Goal: Task Accomplishment & Management: Complete application form

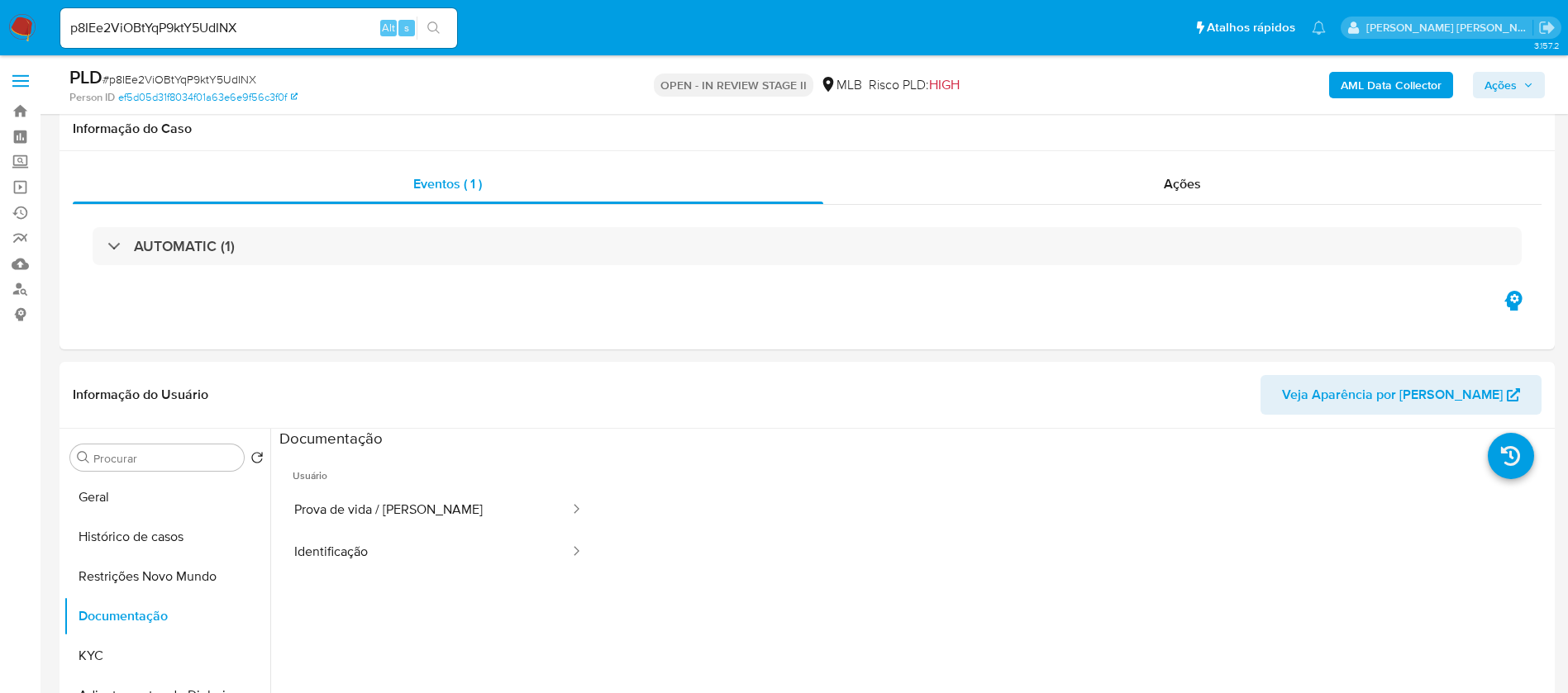
select select "10"
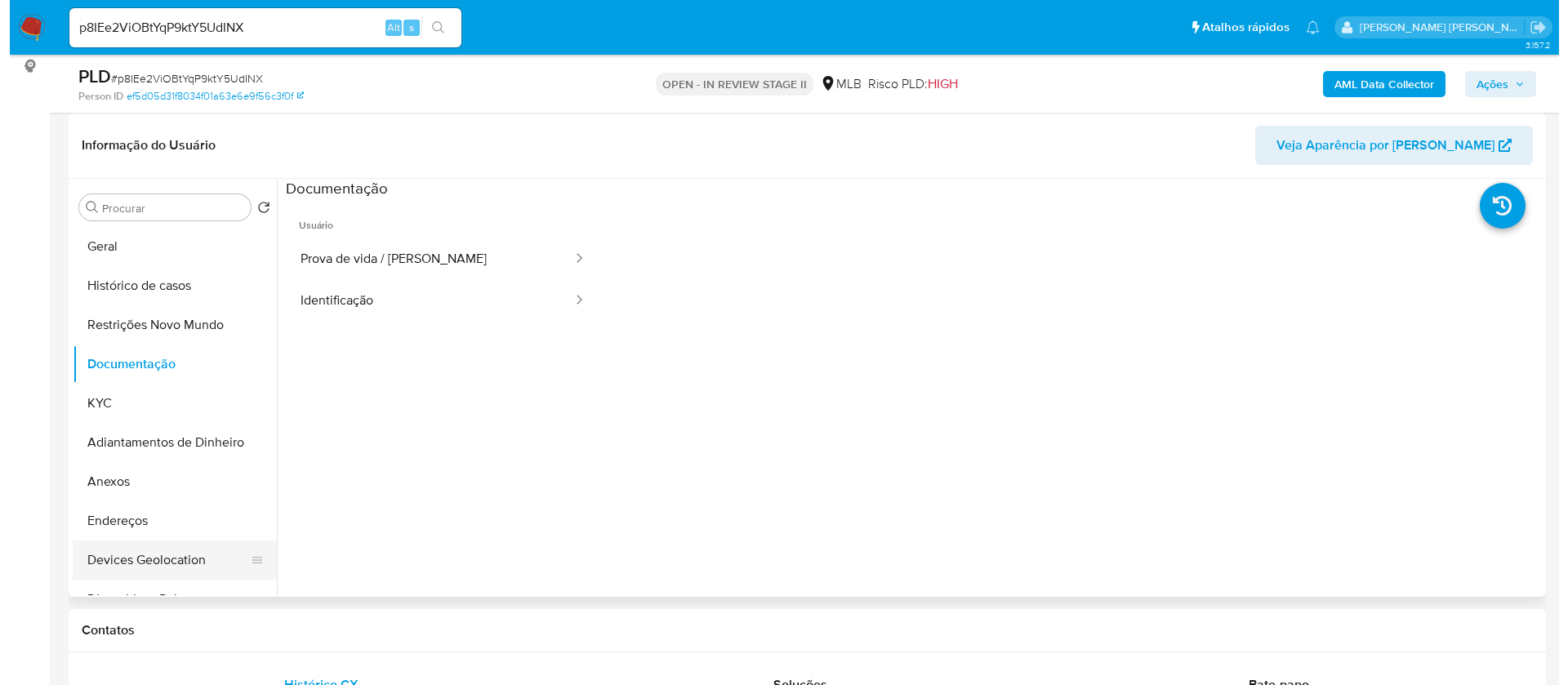
scroll to position [122, 0]
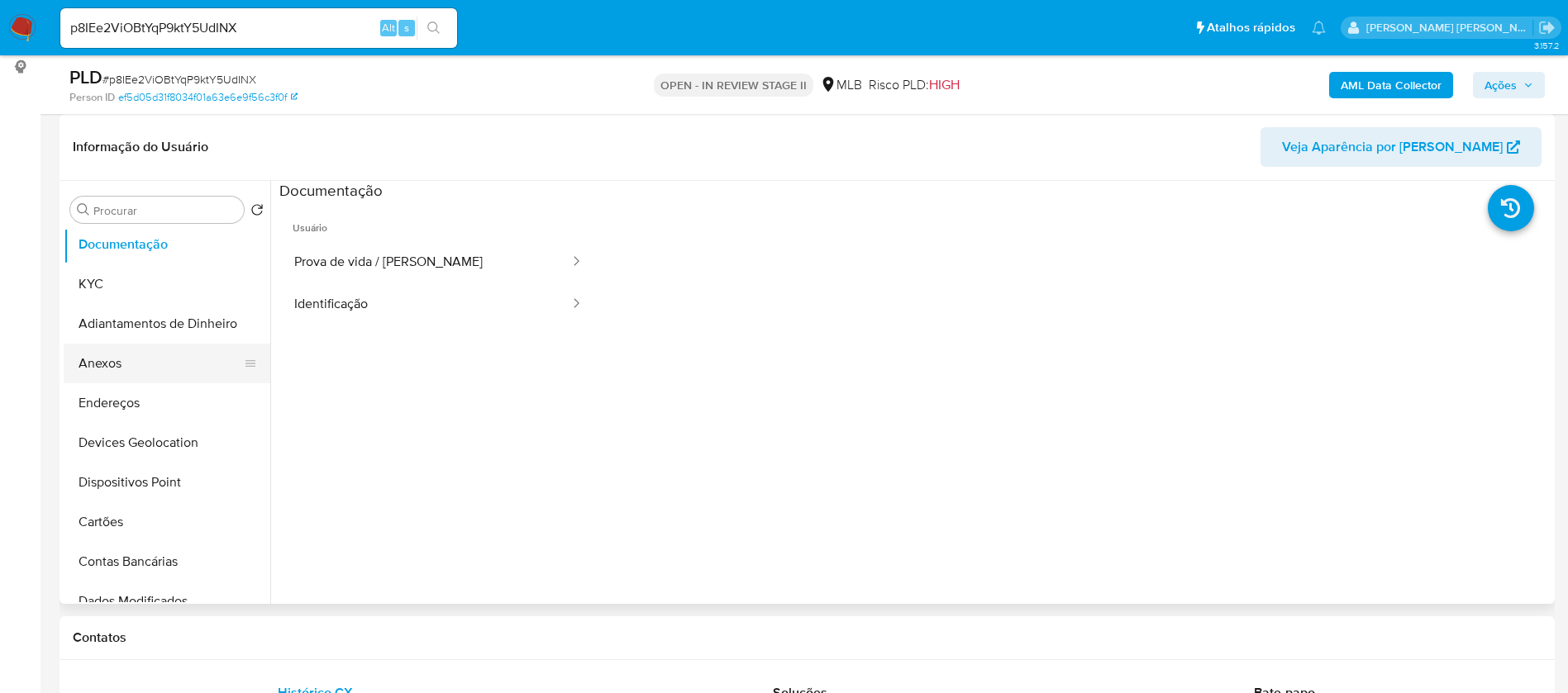
click at [118, 360] on button "Anexos" at bounding box center [160, 363] width 193 height 40
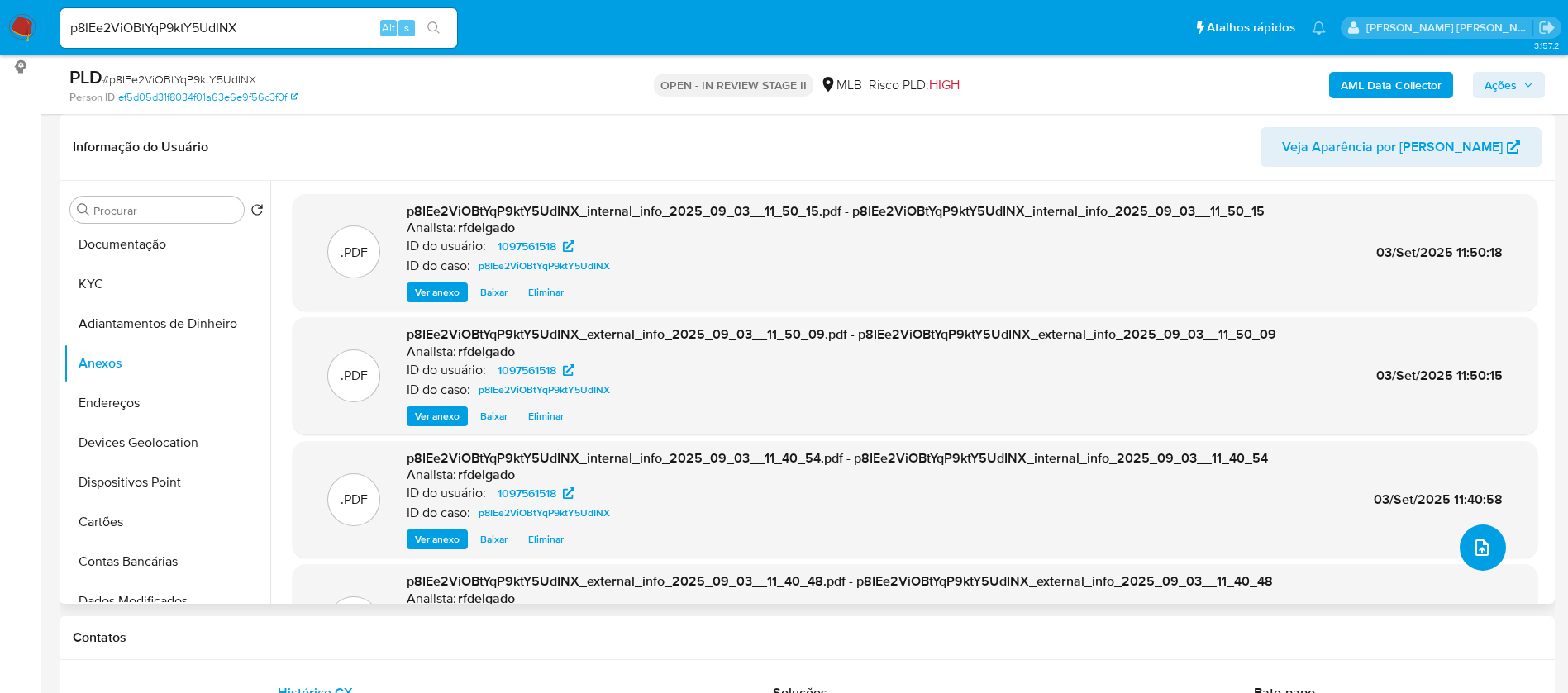
click at [1464, 549] on button "upload-file" at bounding box center [1482, 547] width 47 height 47
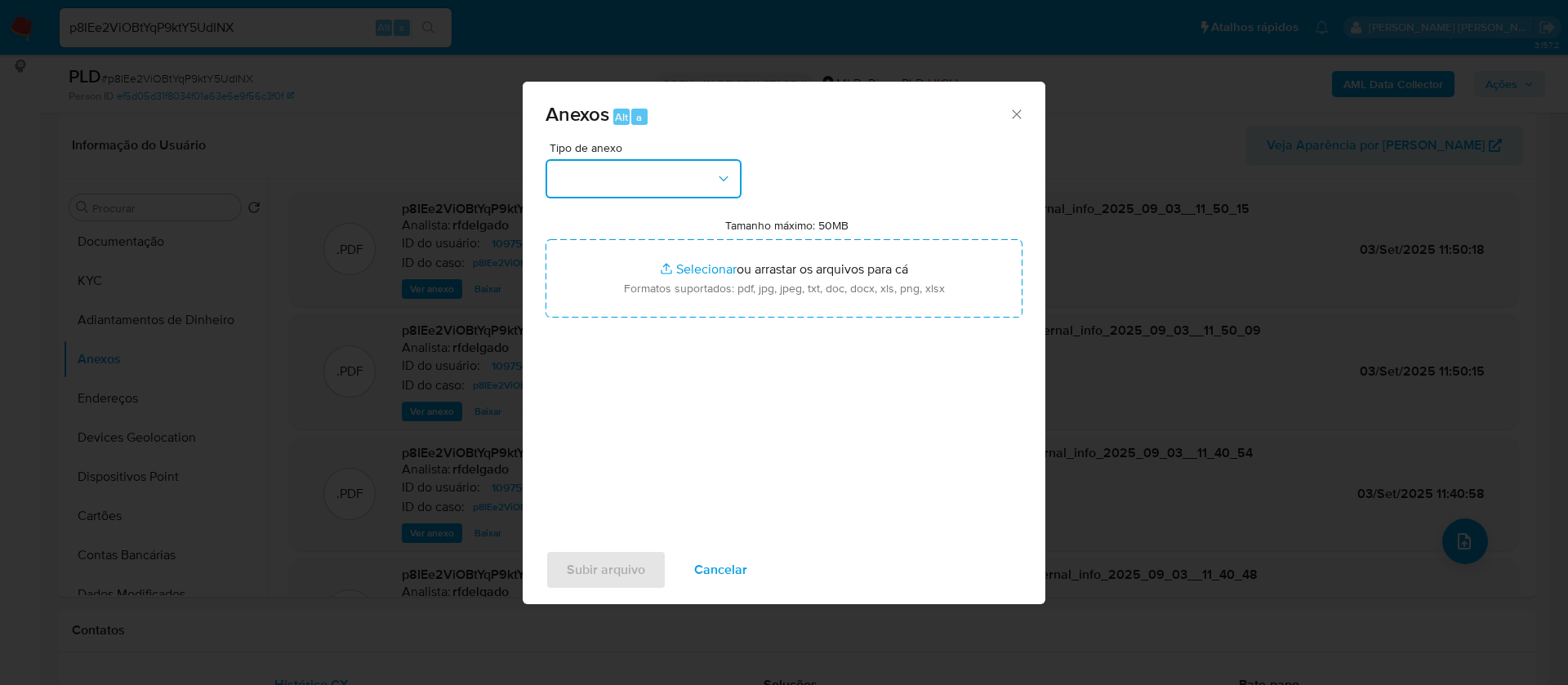
click at [656, 181] on button "button" at bounding box center [643, 178] width 196 height 39
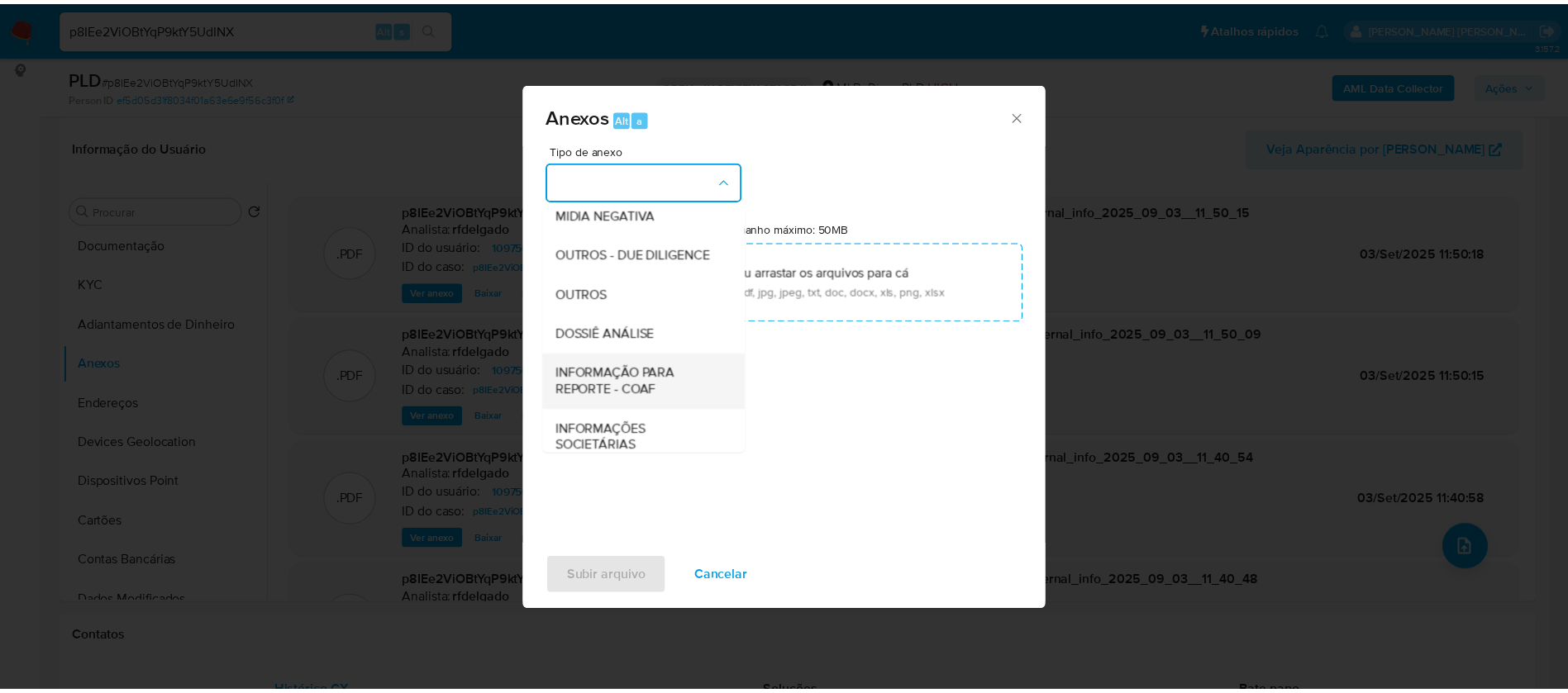
scroll to position [248, 0]
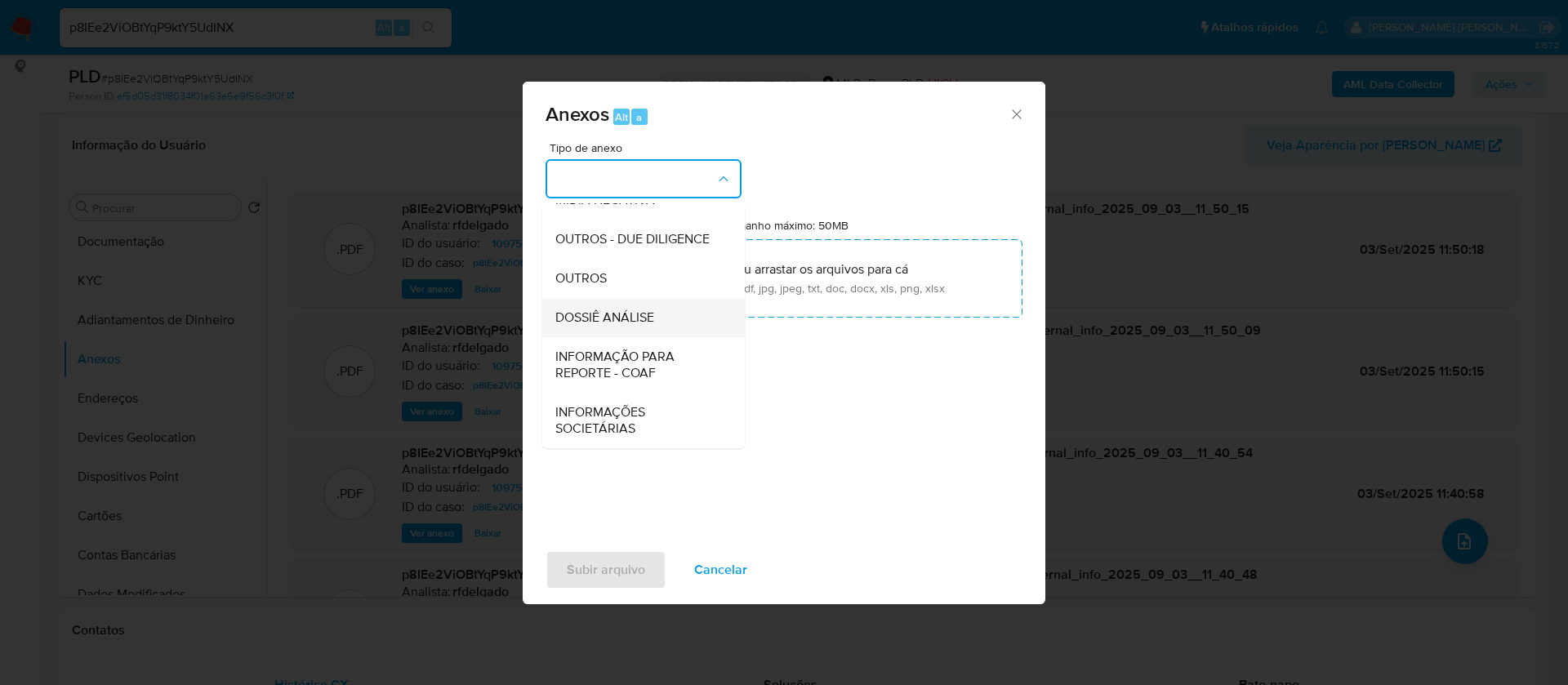
click at [658, 320] on div "DOSSIÊ ANÁLISE" at bounding box center [638, 317] width 167 height 39
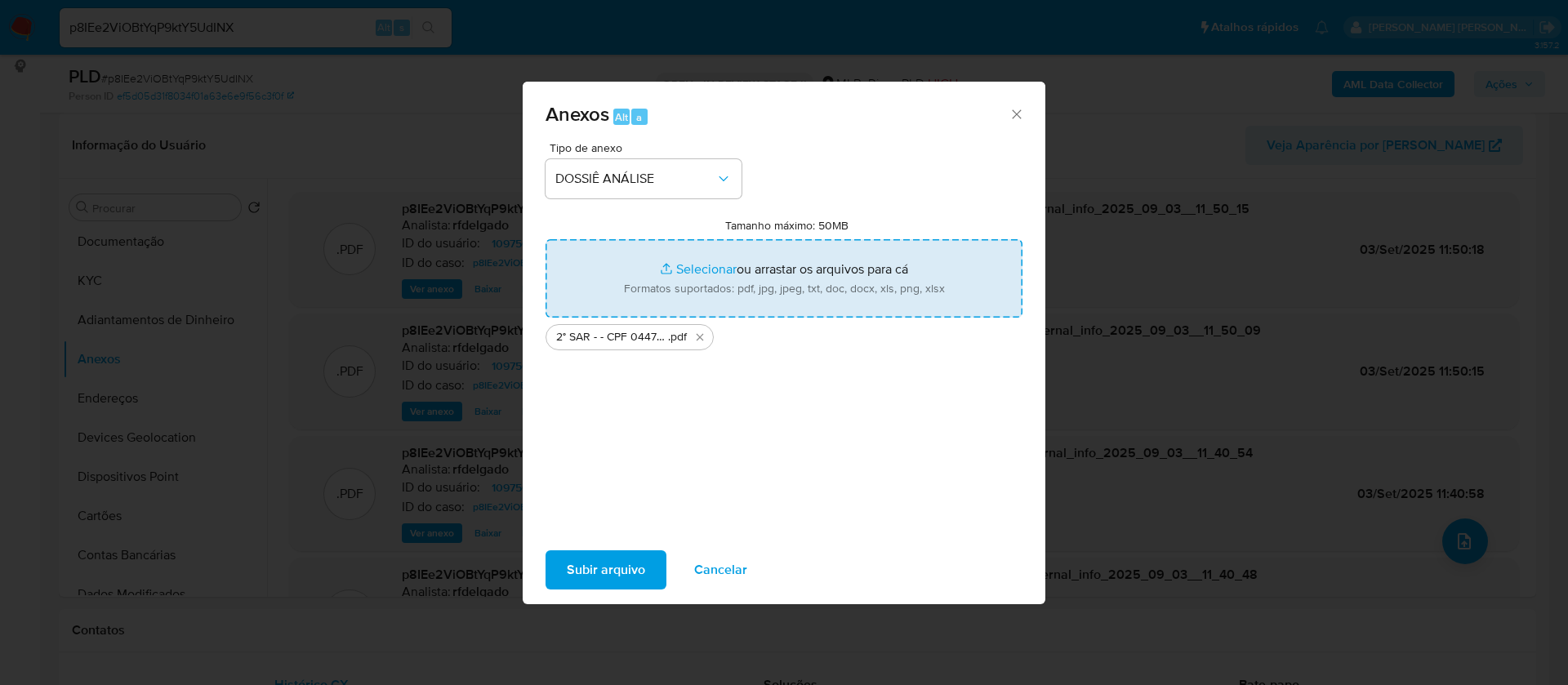
type input "C:\fakepath\Mulan 1097561518_2025_09_02_16_19_32.xlsx"
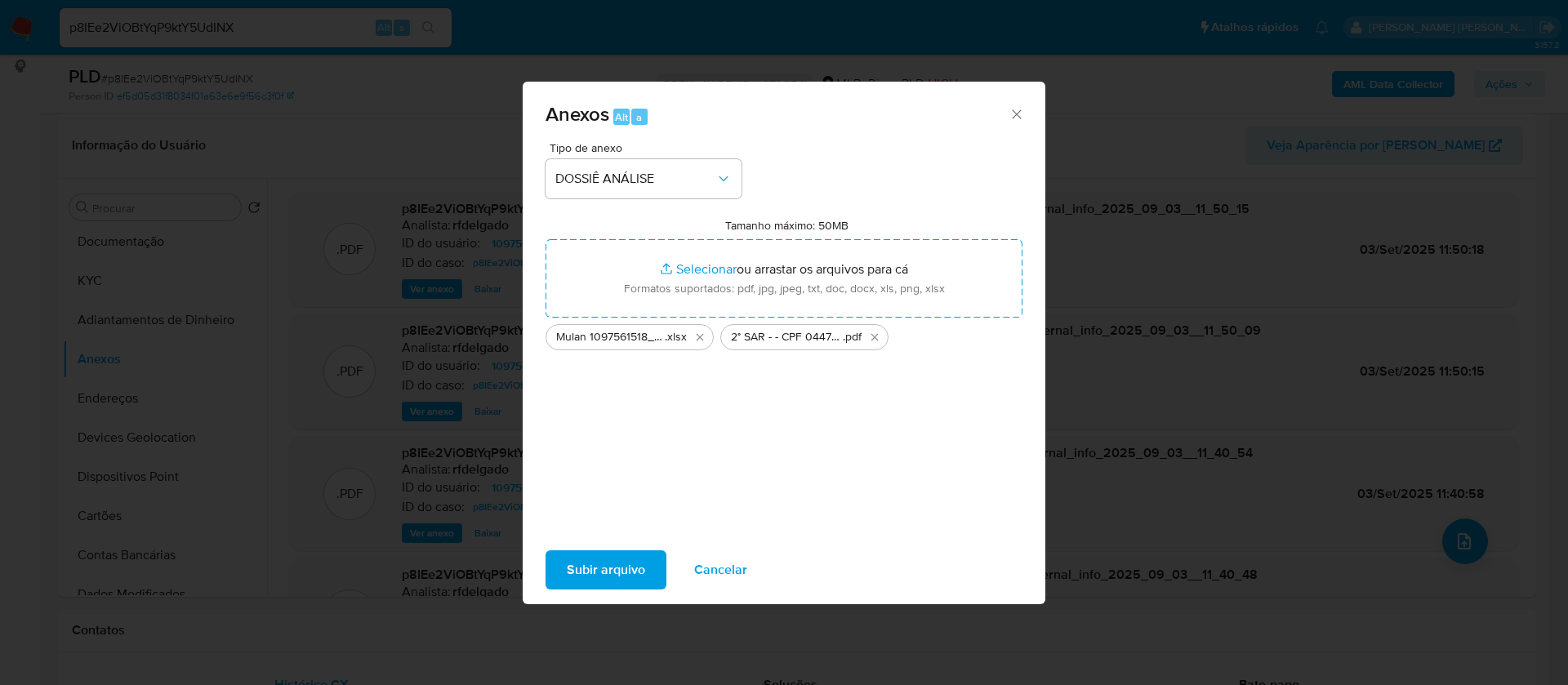
click at [622, 564] on span "Subir arquivo" at bounding box center [606, 570] width 79 height 36
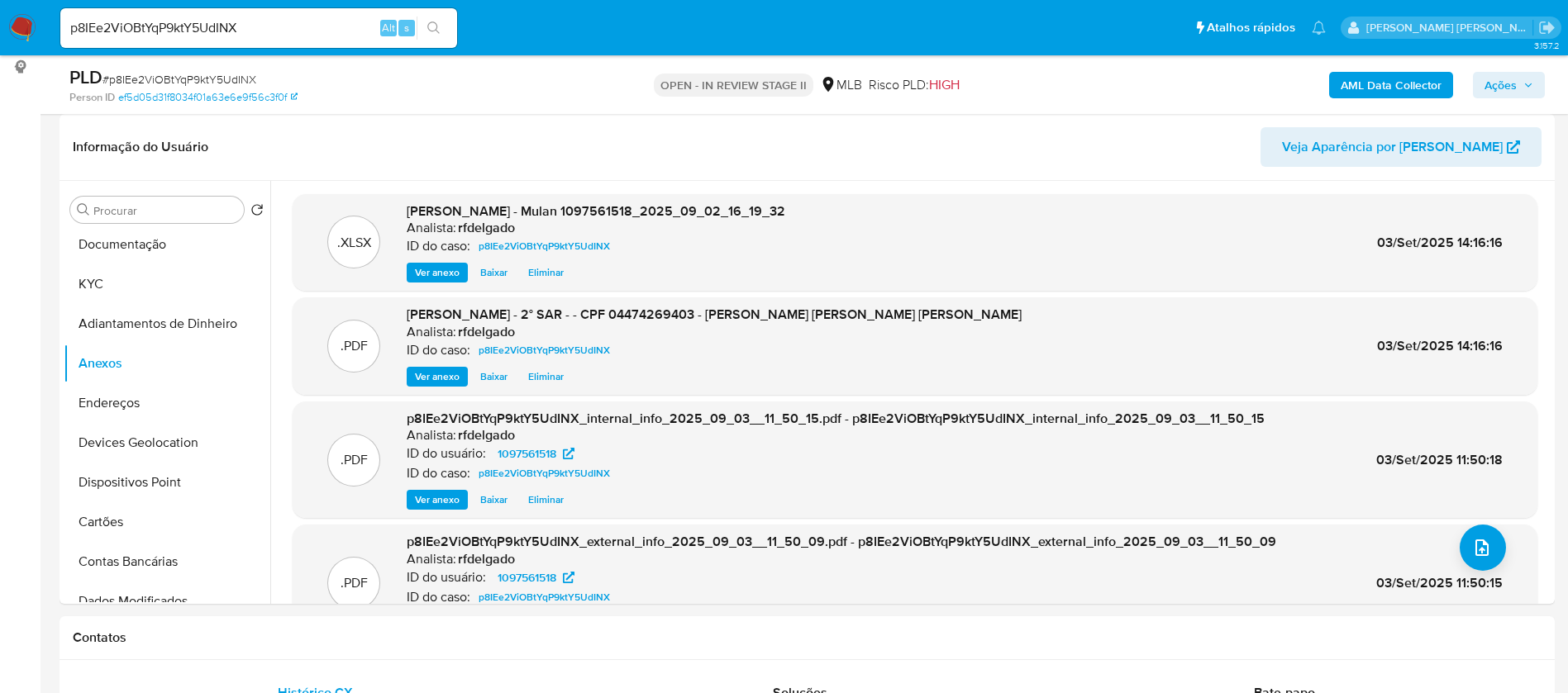
click at [1528, 74] on span "Ações" at bounding box center [1509, 85] width 49 height 23
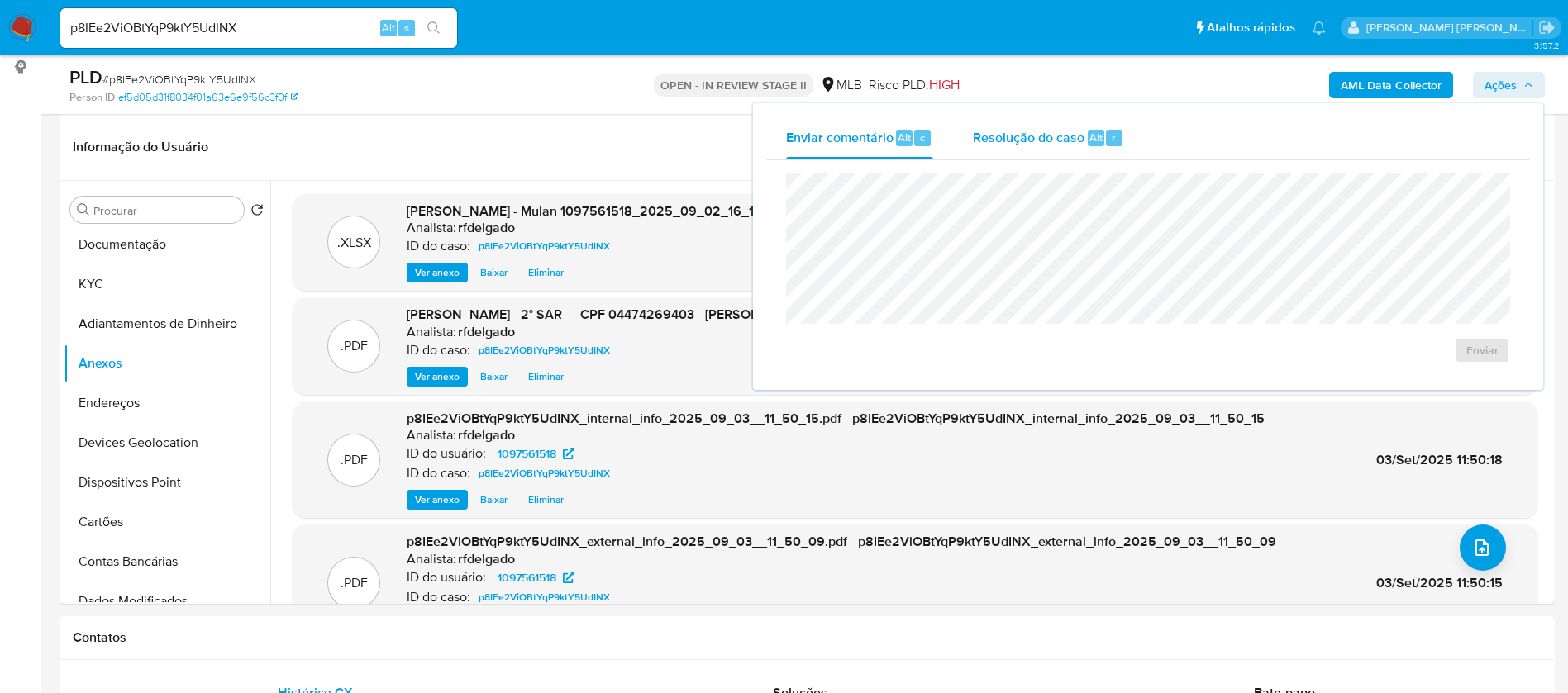
click at [1058, 133] on span "Resolução do caso" at bounding box center [1029, 136] width 112 height 19
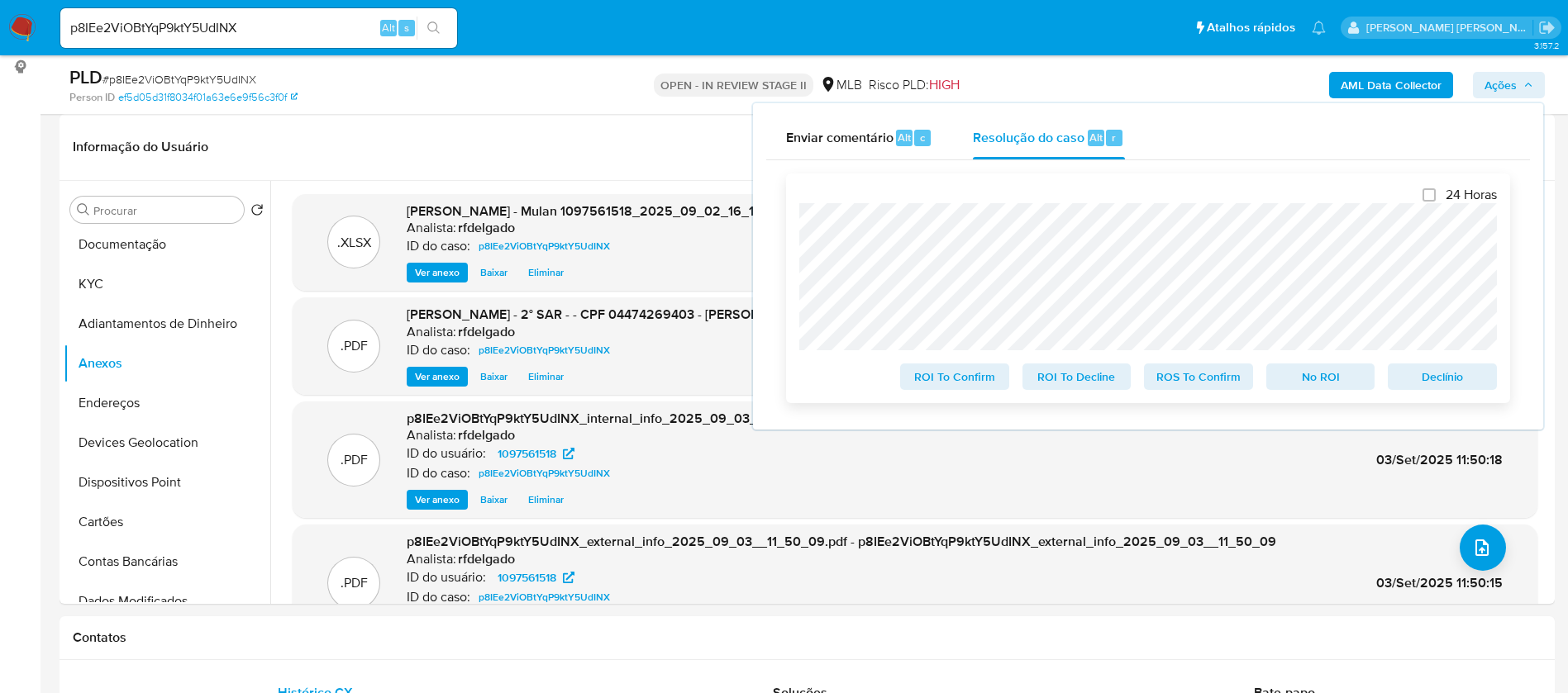
click at [1447, 377] on span "Declínio" at bounding box center [1443, 376] width 86 height 23
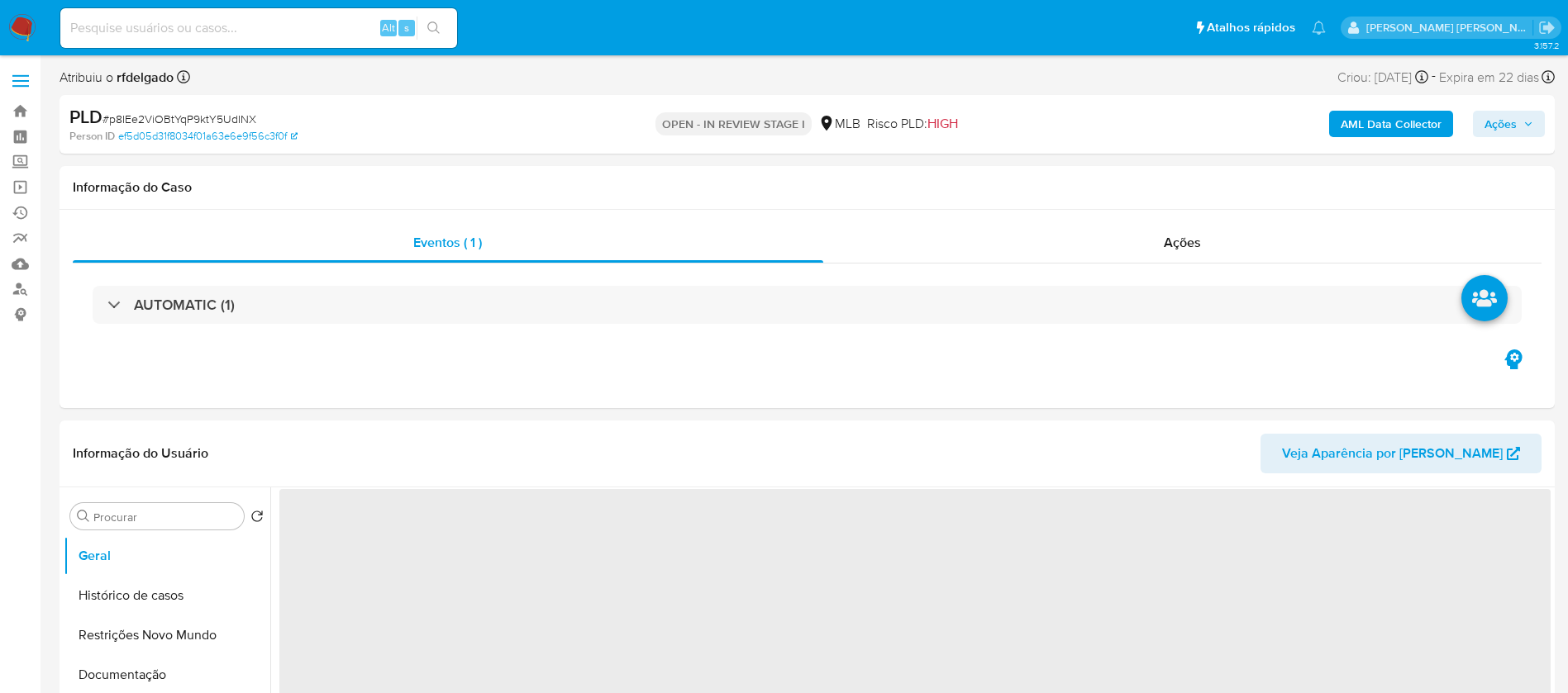
click at [1510, 118] on span "Ações" at bounding box center [1500, 124] width 32 height 26
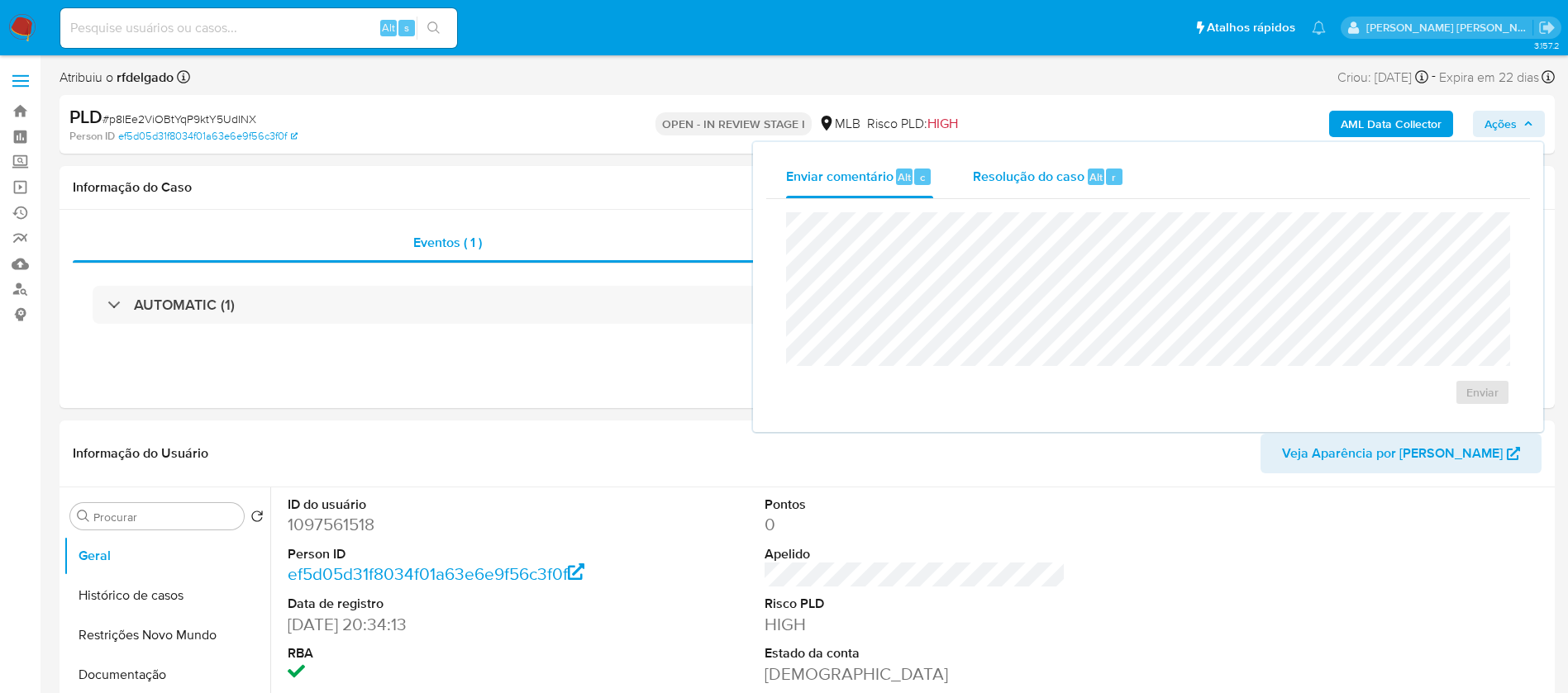
click at [1008, 181] on span "Resolução do caso" at bounding box center [1029, 176] width 112 height 19
select select "10"
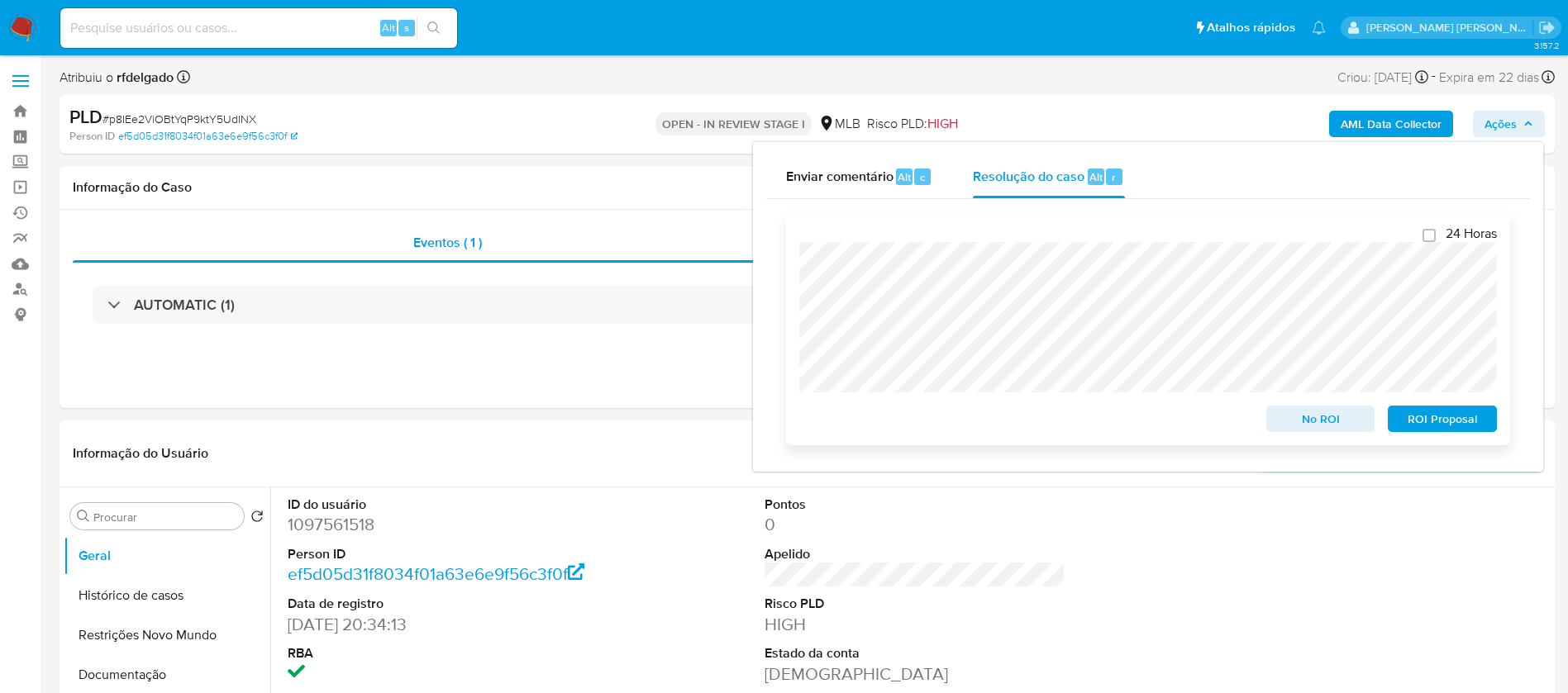
click at [1472, 424] on span "ROI Proposal" at bounding box center [1443, 418] width 86 height 23
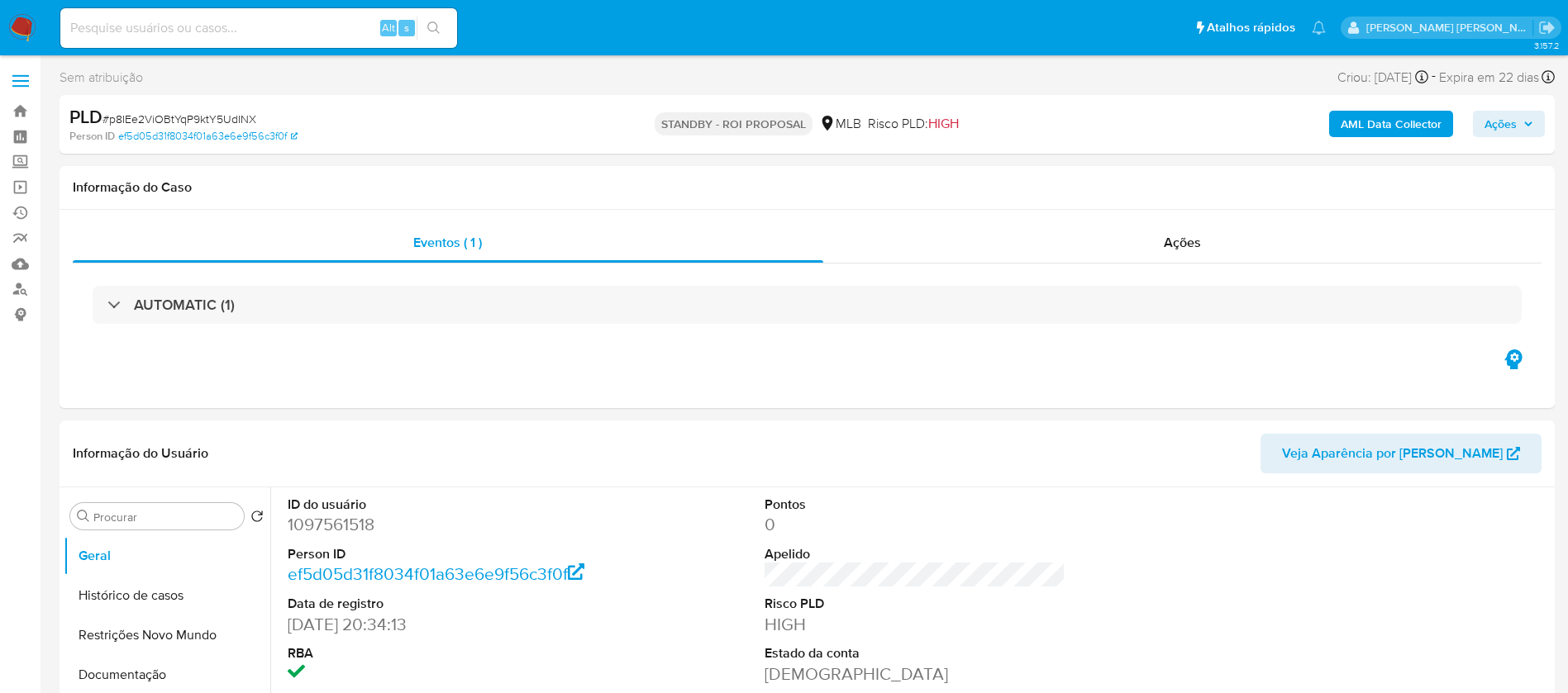
select select "10"
click at [30, 29] on img at bounding box center [22, 28] width 28 height 28
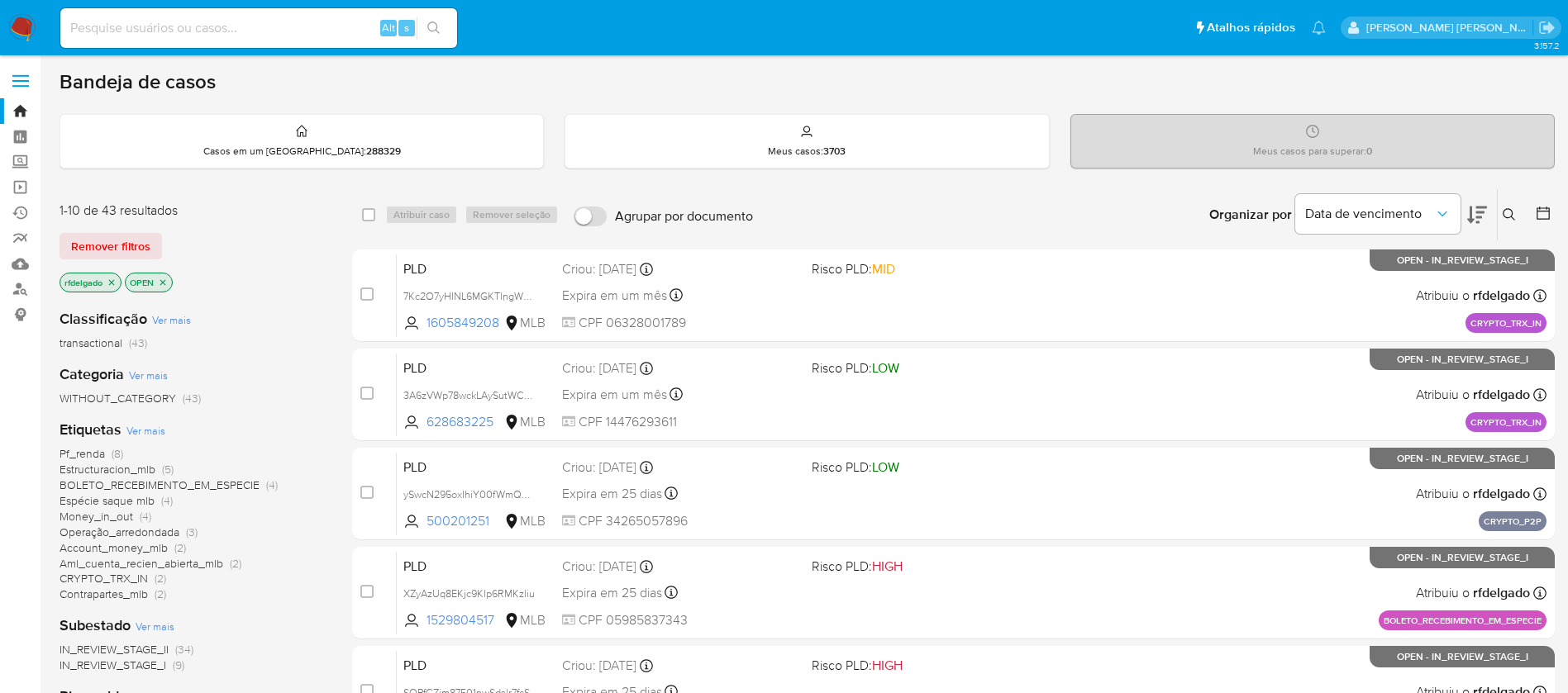
click at [274, 28] on input at bounding box center [258, 28] width 397 height 21
paste input "DzyUIhXFkn3vpQeRIZKdIBX5"
type input "DzyUIhXFkn3vpQeRIZKdIBX5"
click at [442, 26] on button "search-icon" at bounding box center [433, 28] width 34 height 23
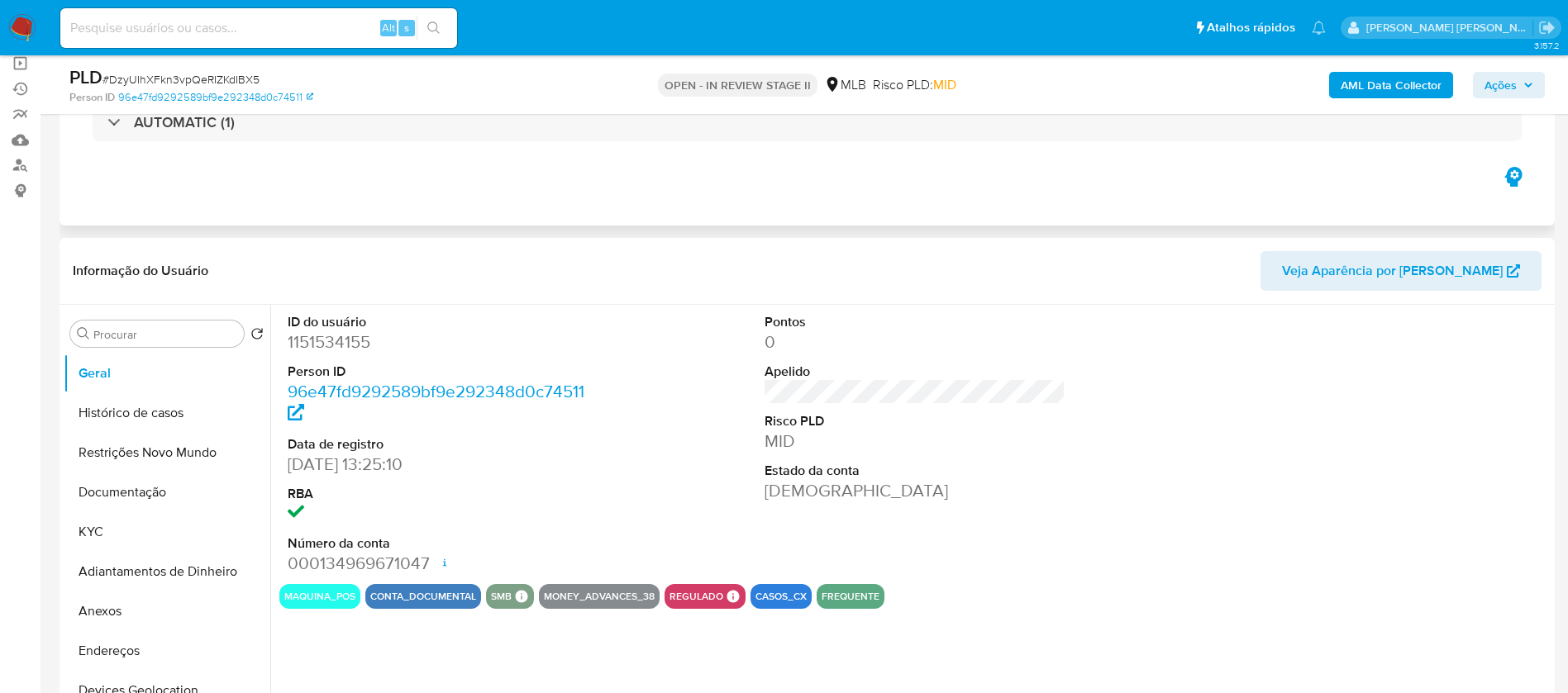
scroll to position [248, 0]
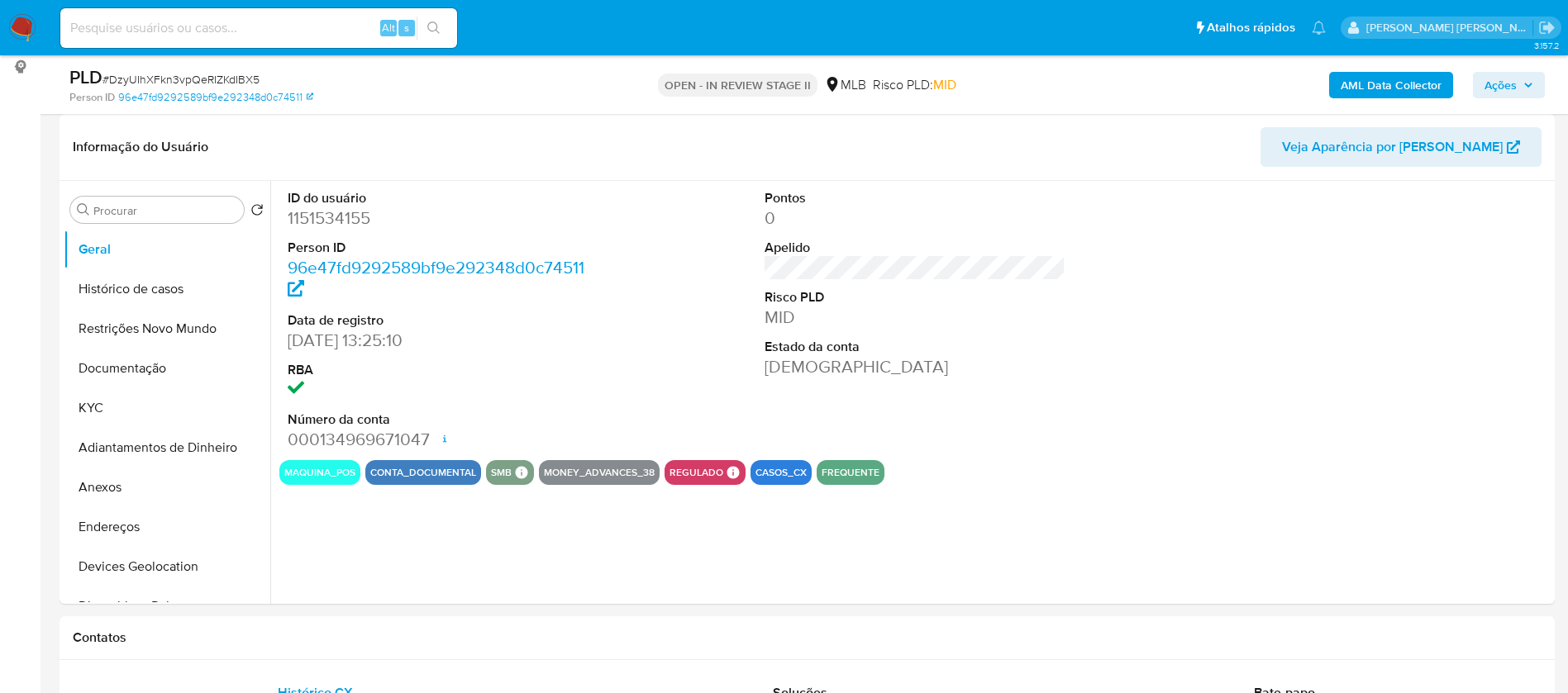
select select "10"
click at [345, 222] on dd "1151534155" at bounding box center [439, 217] width 301 height 23
copy dd "1151534155"
click at [198, 285] on button "Histórico de casos" at bounding box center [160, 289] width 193 height 40
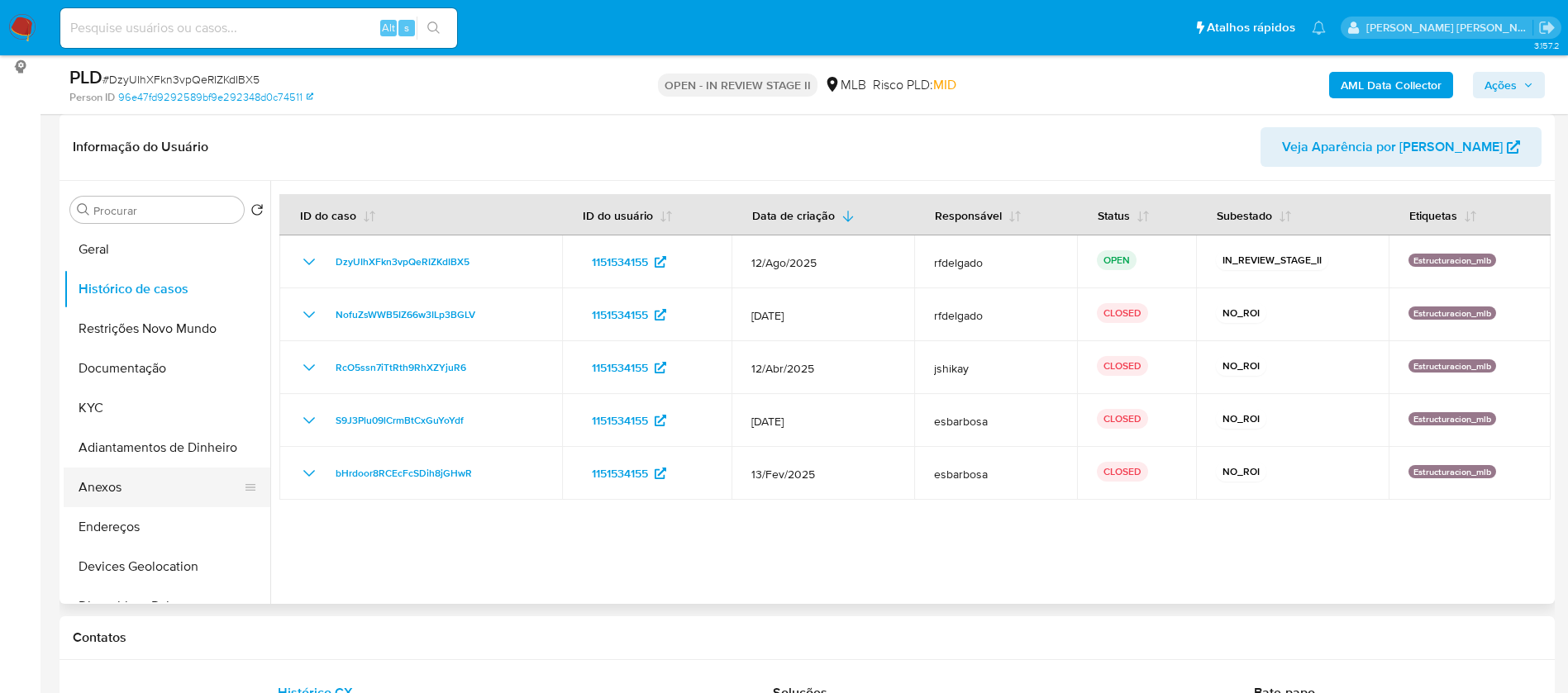
click at [146, 482] on button "Anexos" at bounding box center [160, 487] width 193 height 40
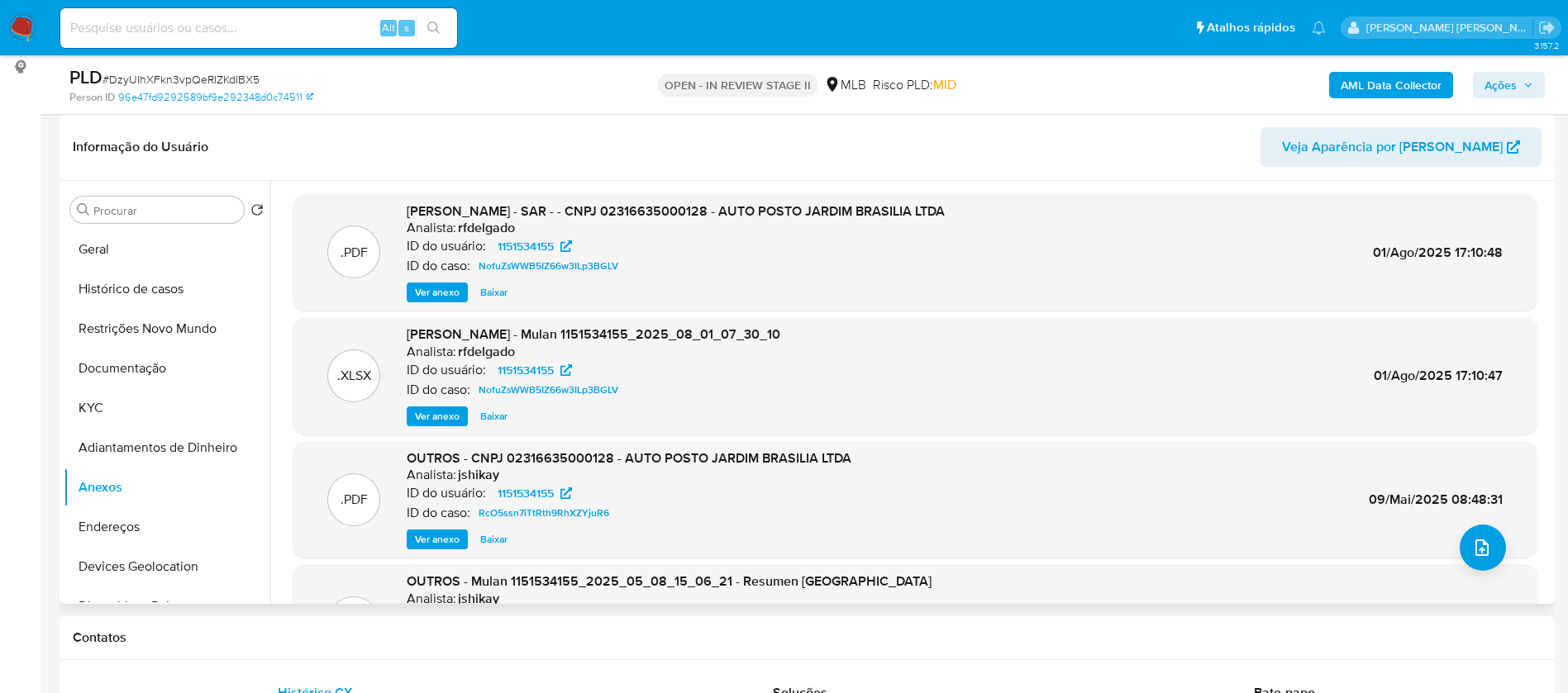
click at [441, 293] on span "Ver anexo" at bounding box center [437, 293] width 45 height 17
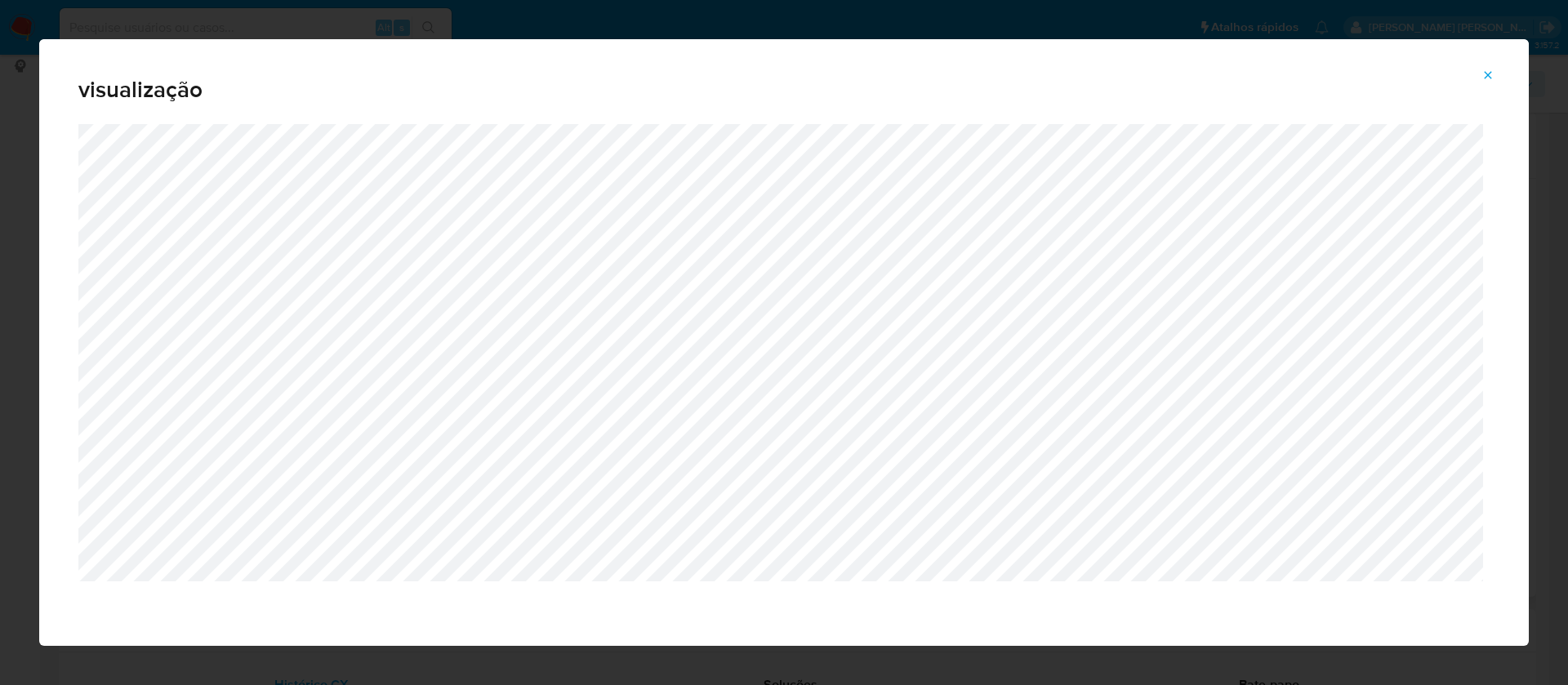
click at [1487, 71] on icon "Attachment preview" at bounding box center [1489, 75] width 13 height 13
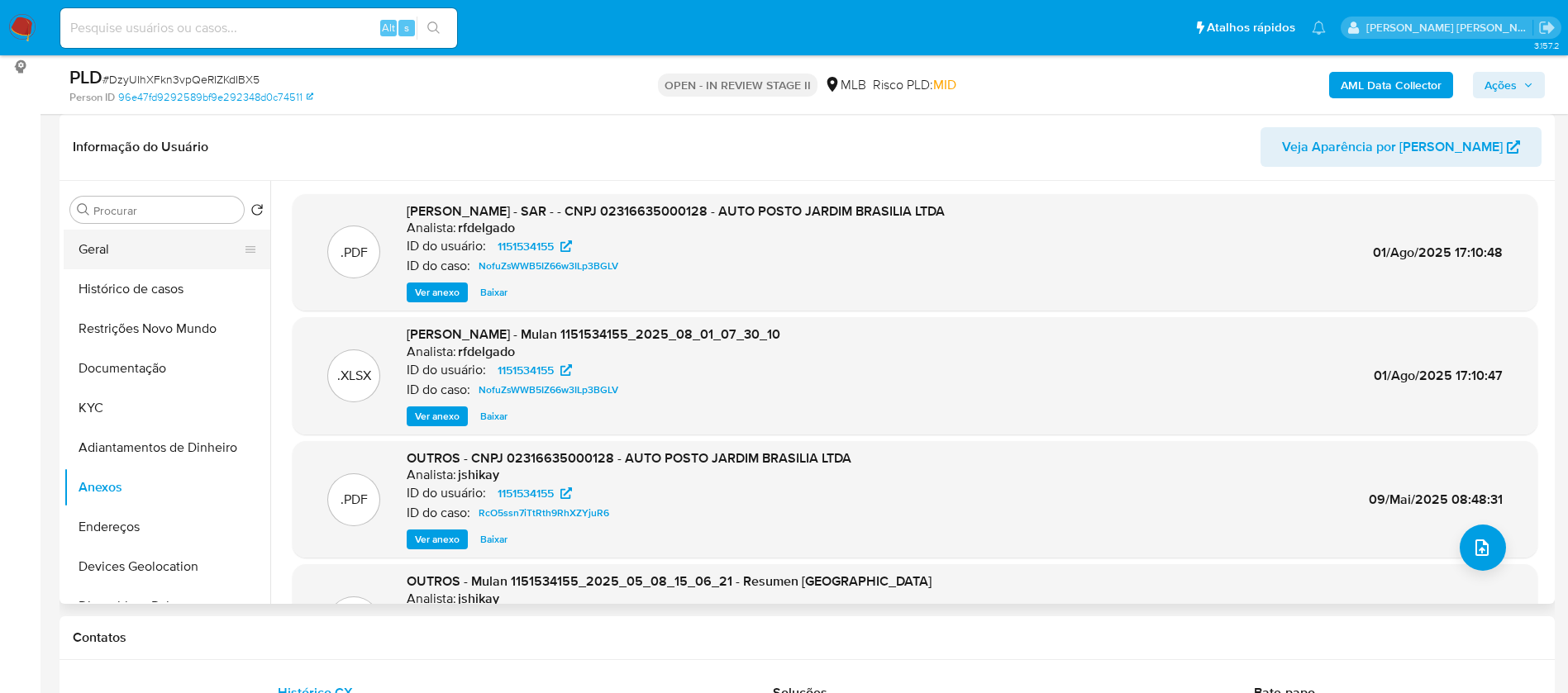
click at [132, 240] on button "Geral" at bounding box center [160, 249] width 193 height 40
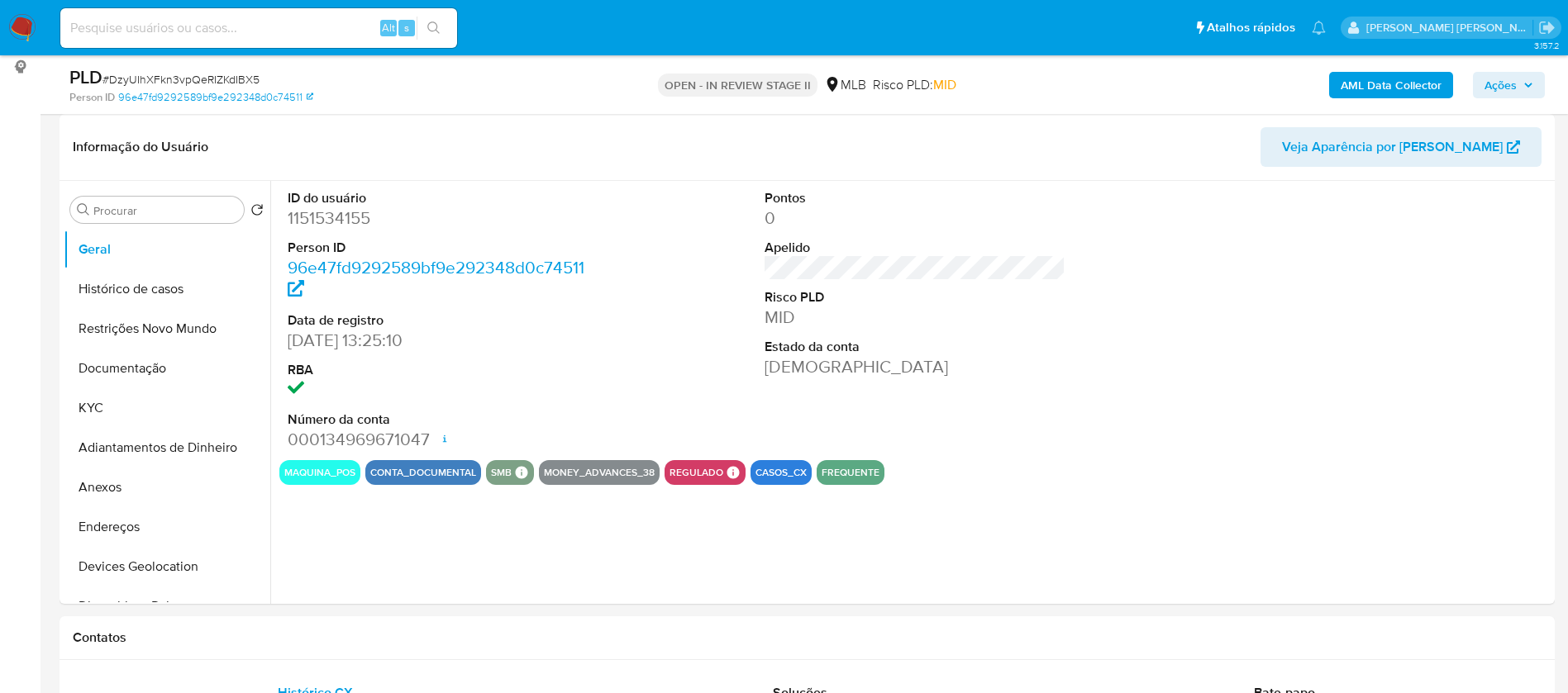
click at [347, 216] on dd "1151534155" at bounding box center [439, 217] width 301 height 23
copy dd "1151534155"
click at [1037, 536] on div "ID do usuário 1151534155 Person ID 96e47fd9292589bf9e292348d0c74511 Data de reg…" at bounding box center [910, 393] width 1280 height 423
click at [113, 405] on button "KYC" at bounding box center [160, 408] width 193 height 40
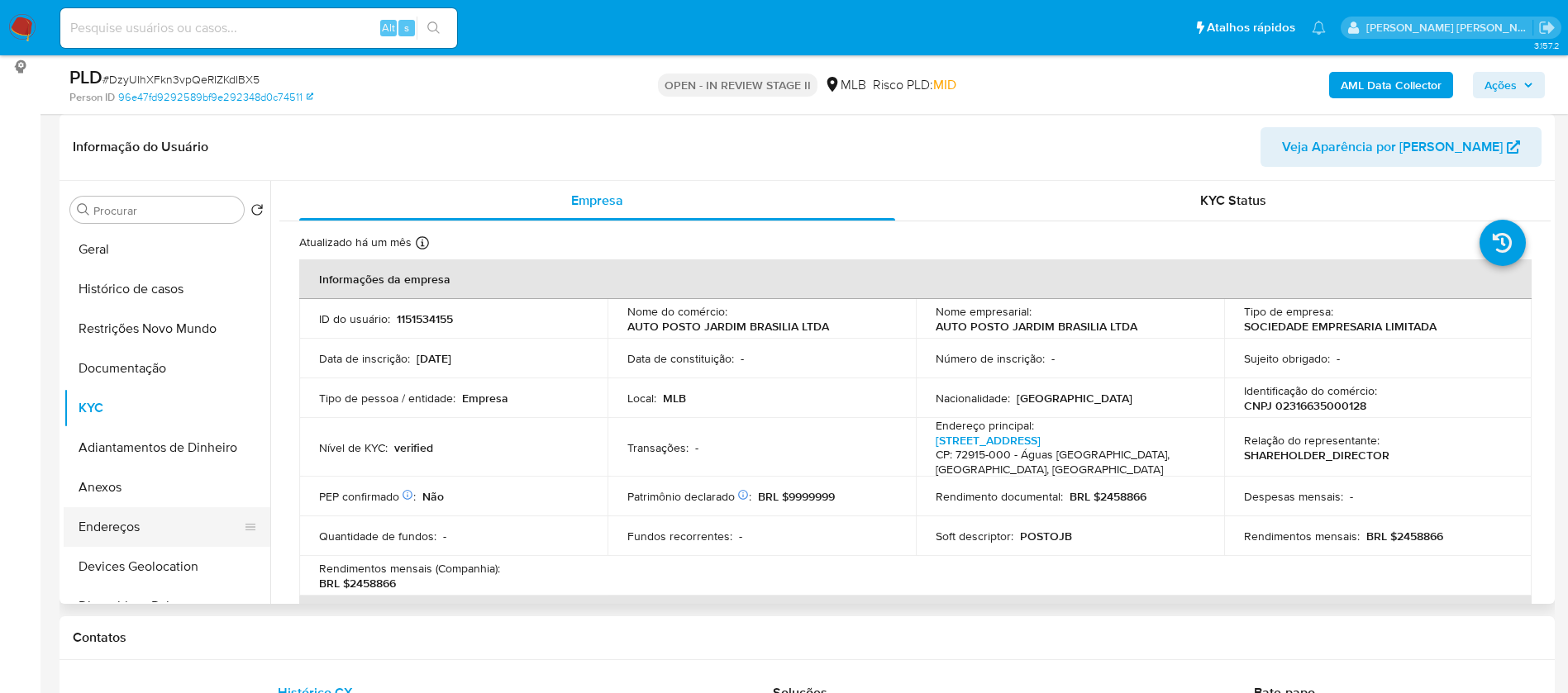
drag, startPoint x: 141, startPoint y: 519, endPoint x: 162, endPoint y: 511, distance: 22.5
click at [142, 519] on button "Endereços" at bounding box center [160, 526] width 193 height 40
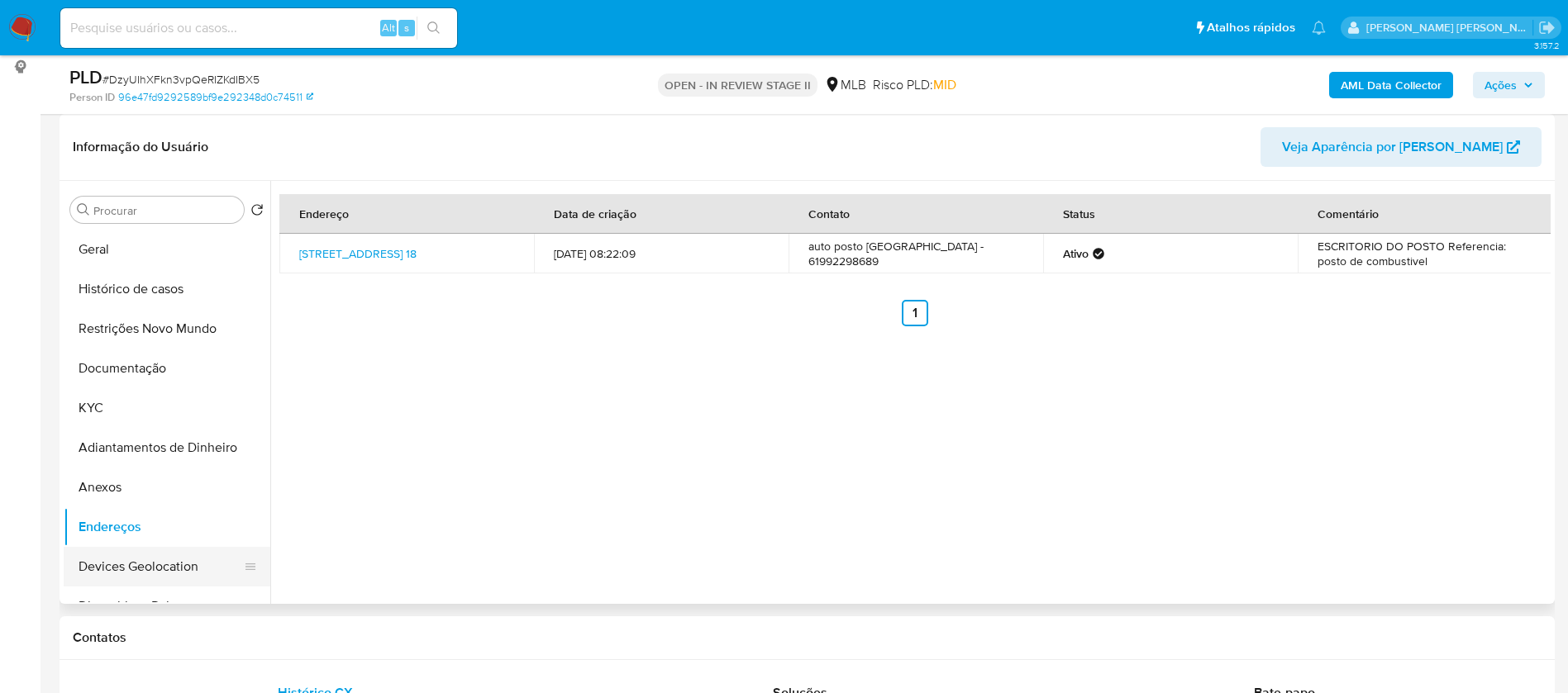
click at [151, 571] on button "Devices Geolocation" at bounding box center [160, 566] width 193 height 40
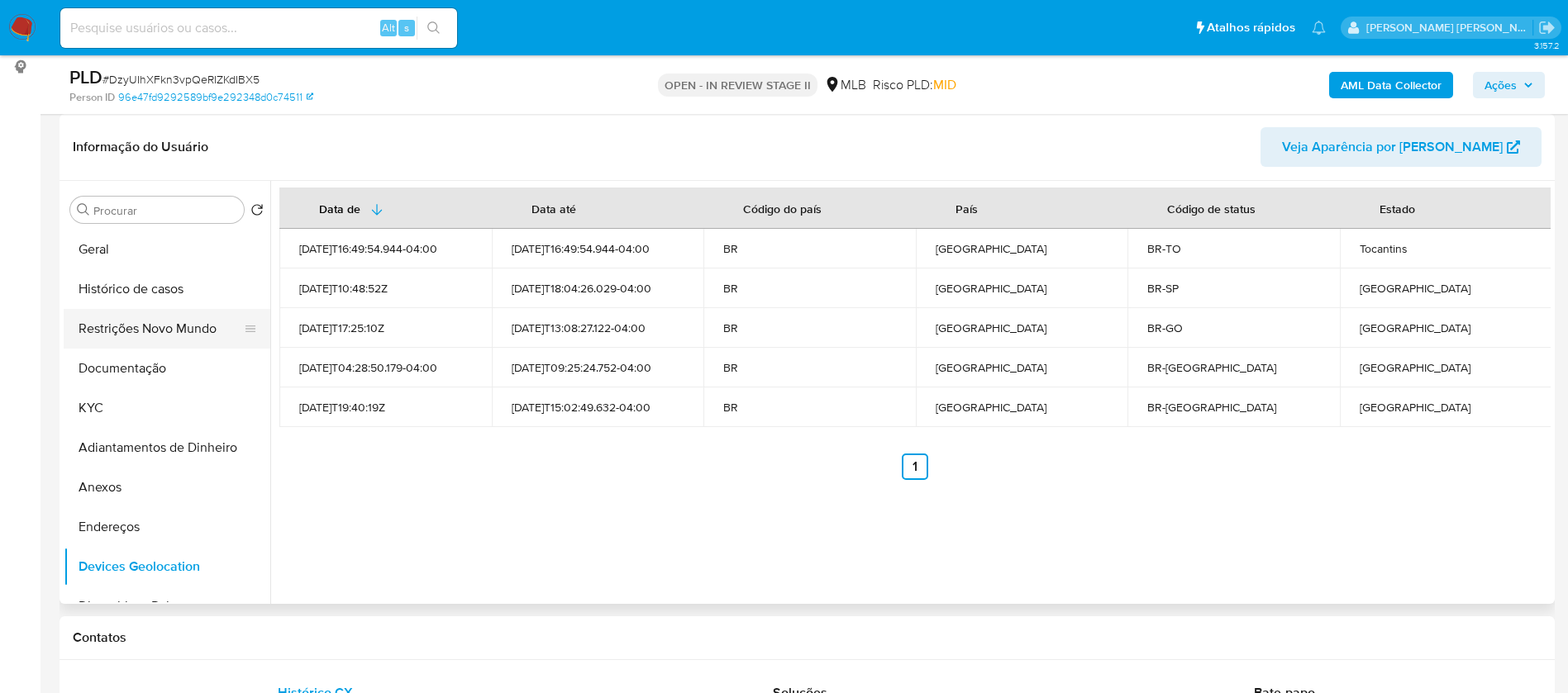
click at [144, 343] on button "Restrições Novo Mundo" at bounding box center [160, 328] width 193 height 40
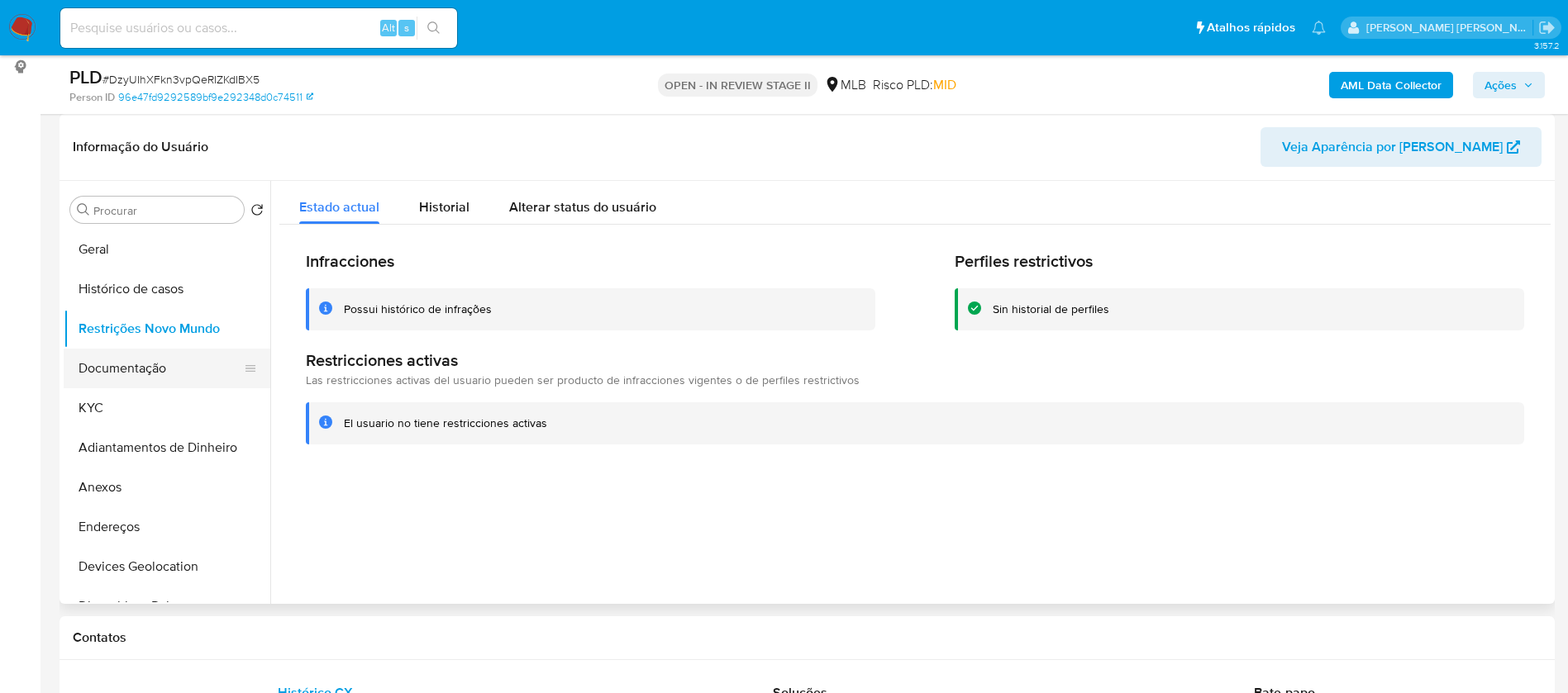
scroll to position [124, 0]
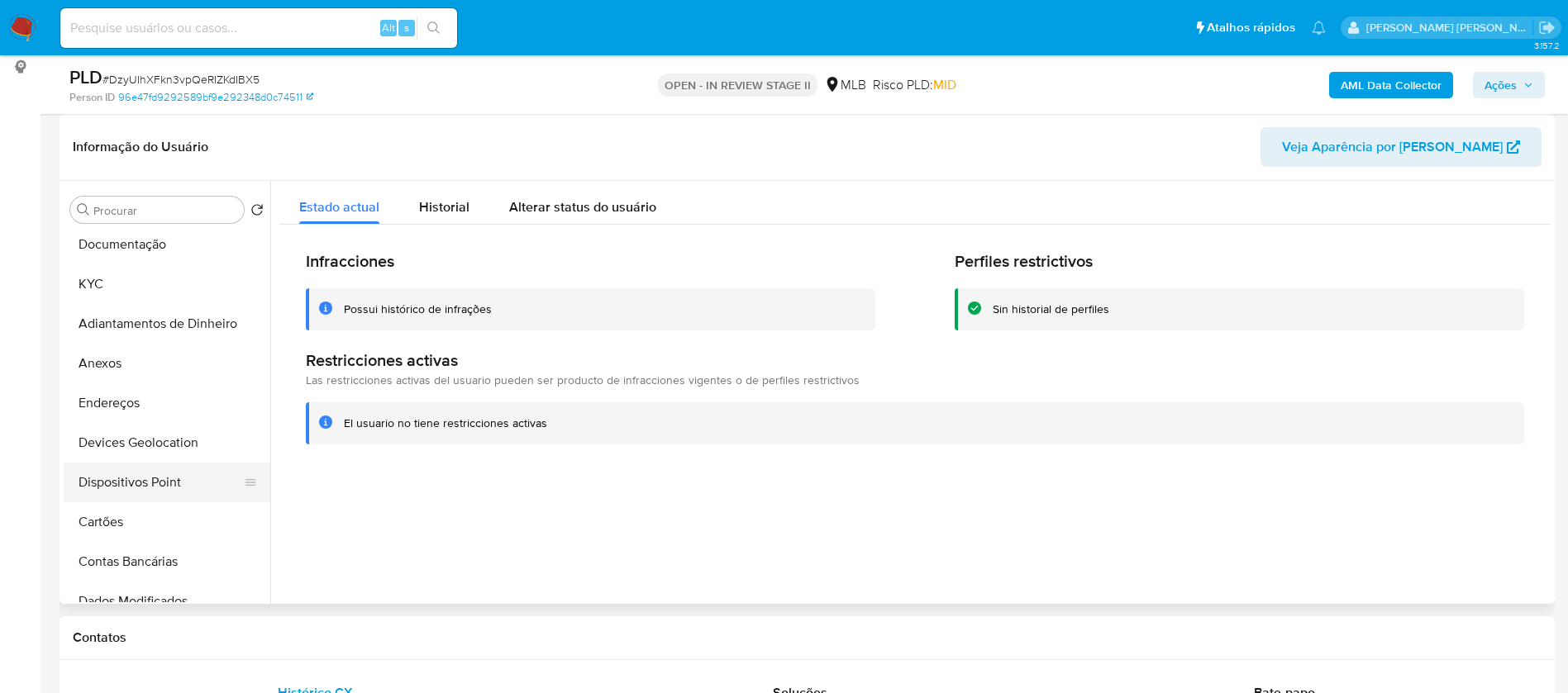
click at [179, 474] on button "Dispositivos Point" at bounding box center [160, 482] width 193 height 40
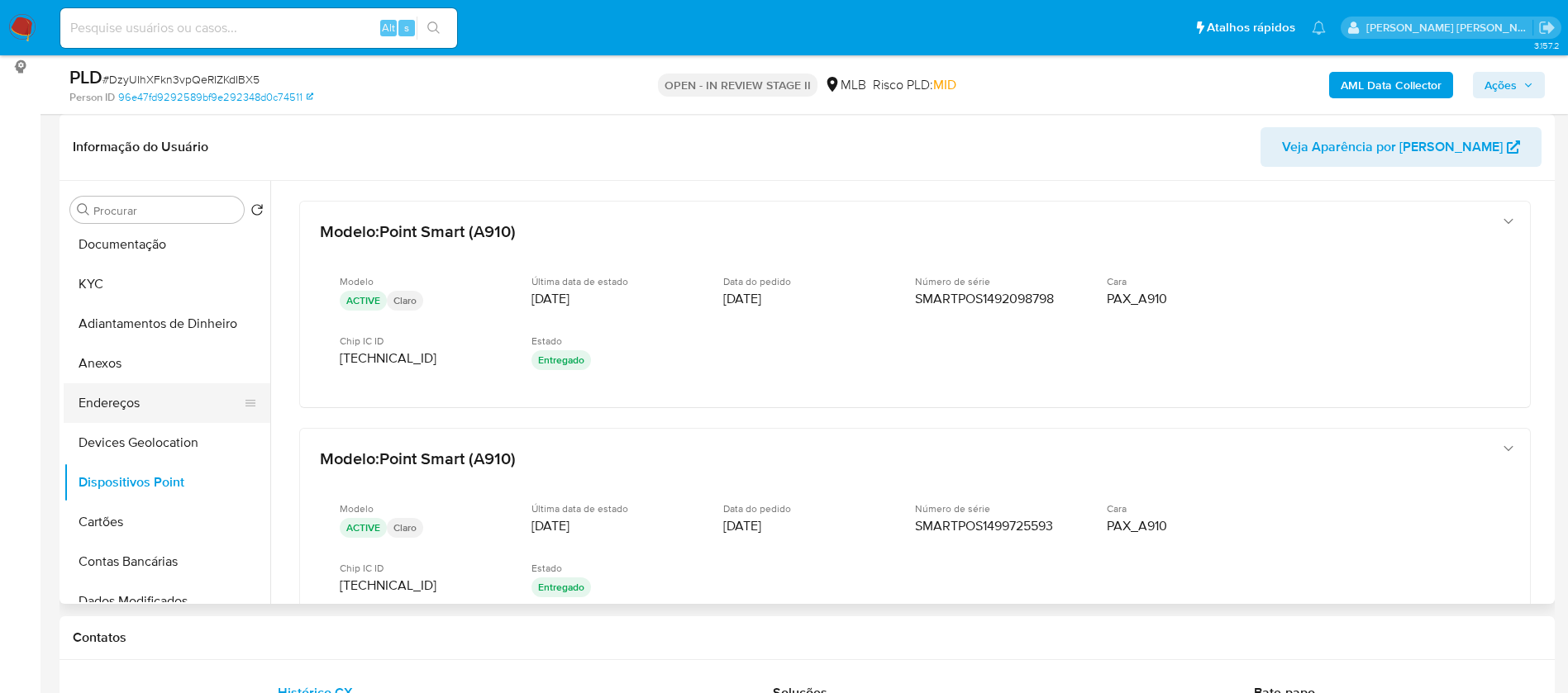
click at [149, 387] on button "Endereços" at bounding box center [160, 403] width 193 height 40
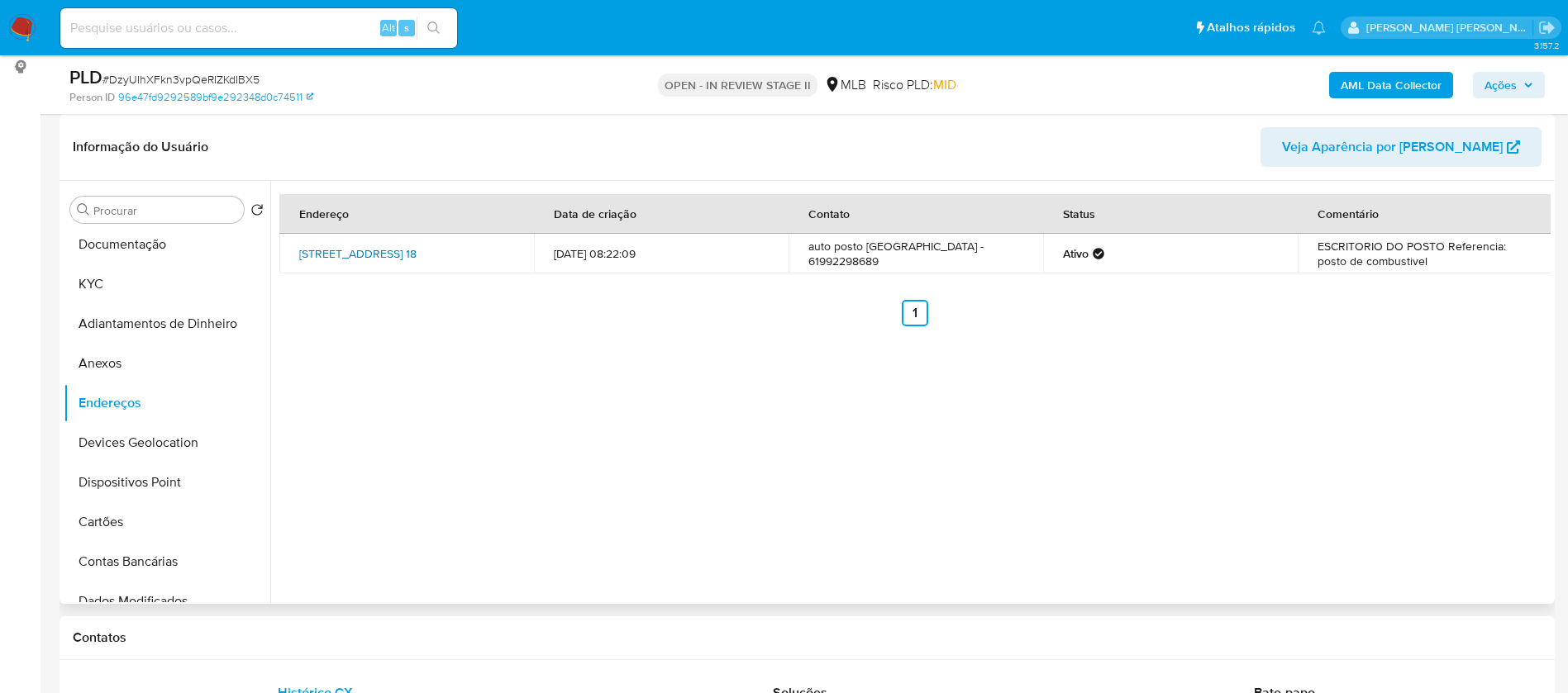
click at [407, 250] on link "[STREET_ADDRESS] 18" at bounding box center [357, 254] width 118 height 17
click at [109, 366] on button "Anexos" at bounding box center [160, 363] width 193 height 40
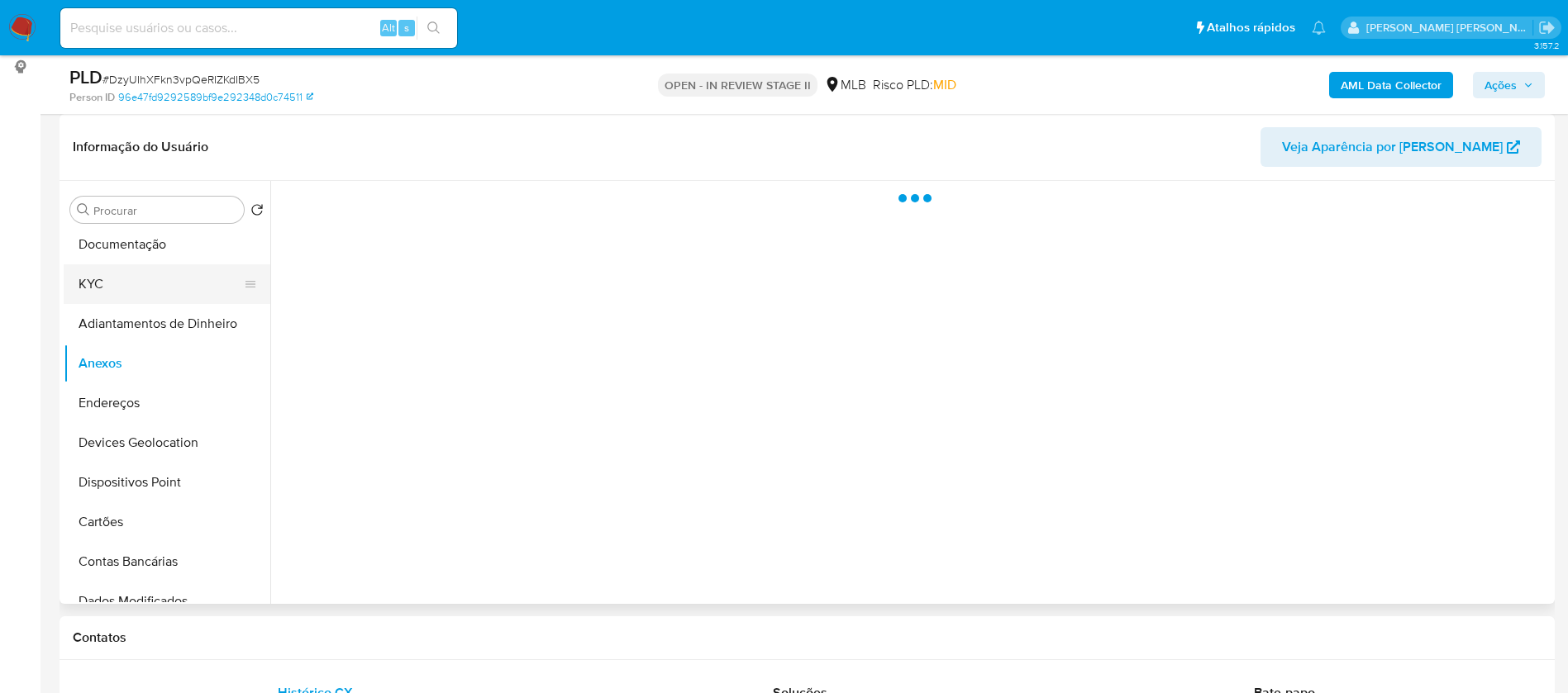
click at [131, 293] on button "KYC" at bounding box center [160, 283] width 193 height 40
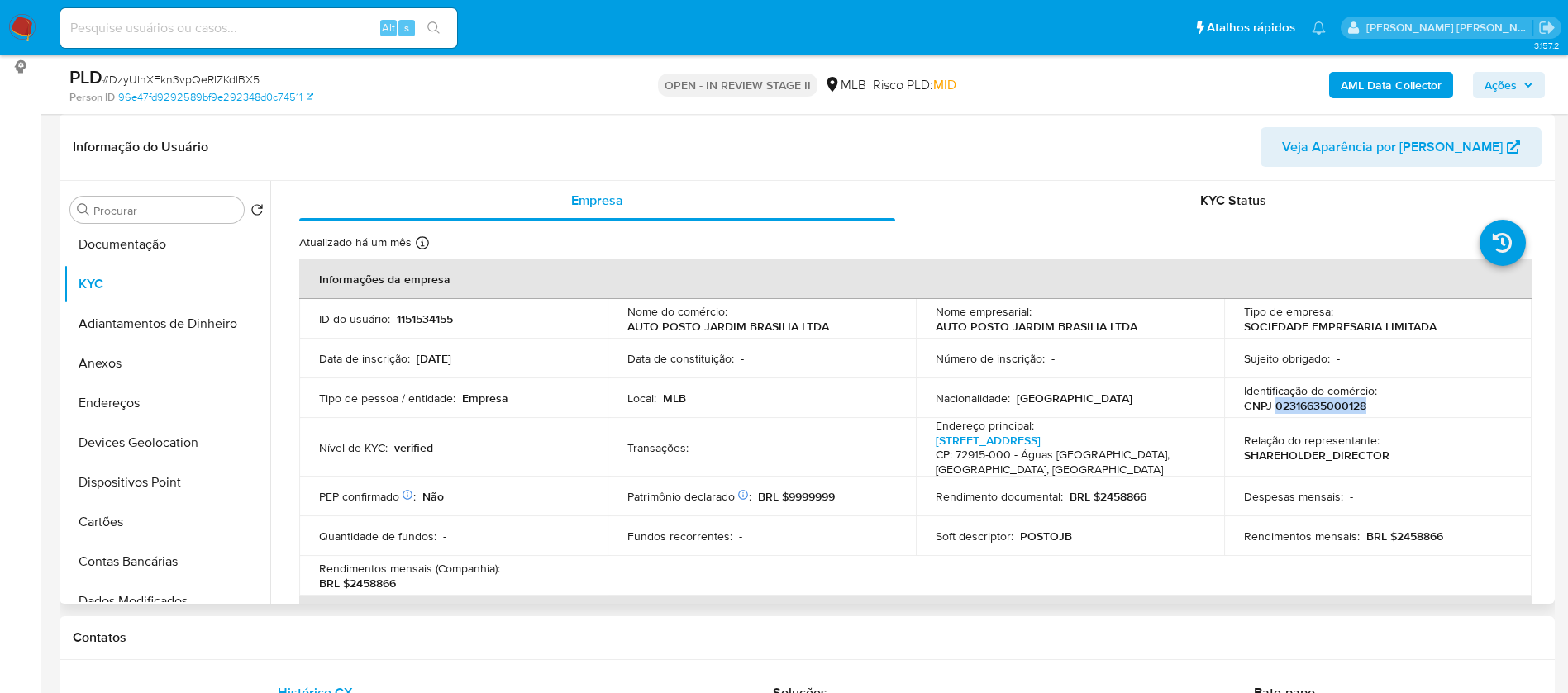
drag, startPoint x: 1369, startPoint y: 404, endPoint x: 1270, endPoint y: 409, distance: 99.1
click at [1270, 409] on div "Identificação do comércio : CNPJ 02316635000128" at bounding box center [1378, 398] width 268 height 30
copy p "02316635000128"
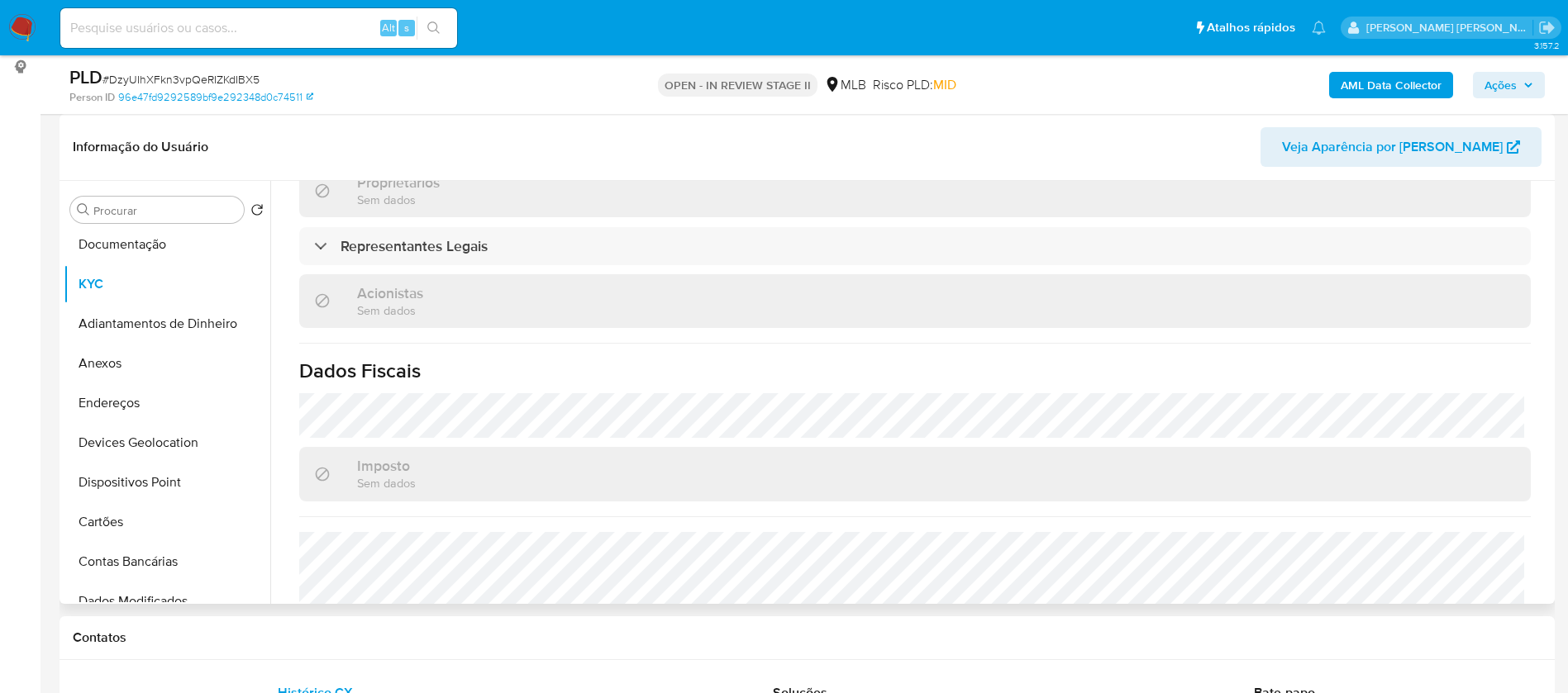
scroll to position [993, 0]
